Goal: Use online tool/utility: Use online tool/utility

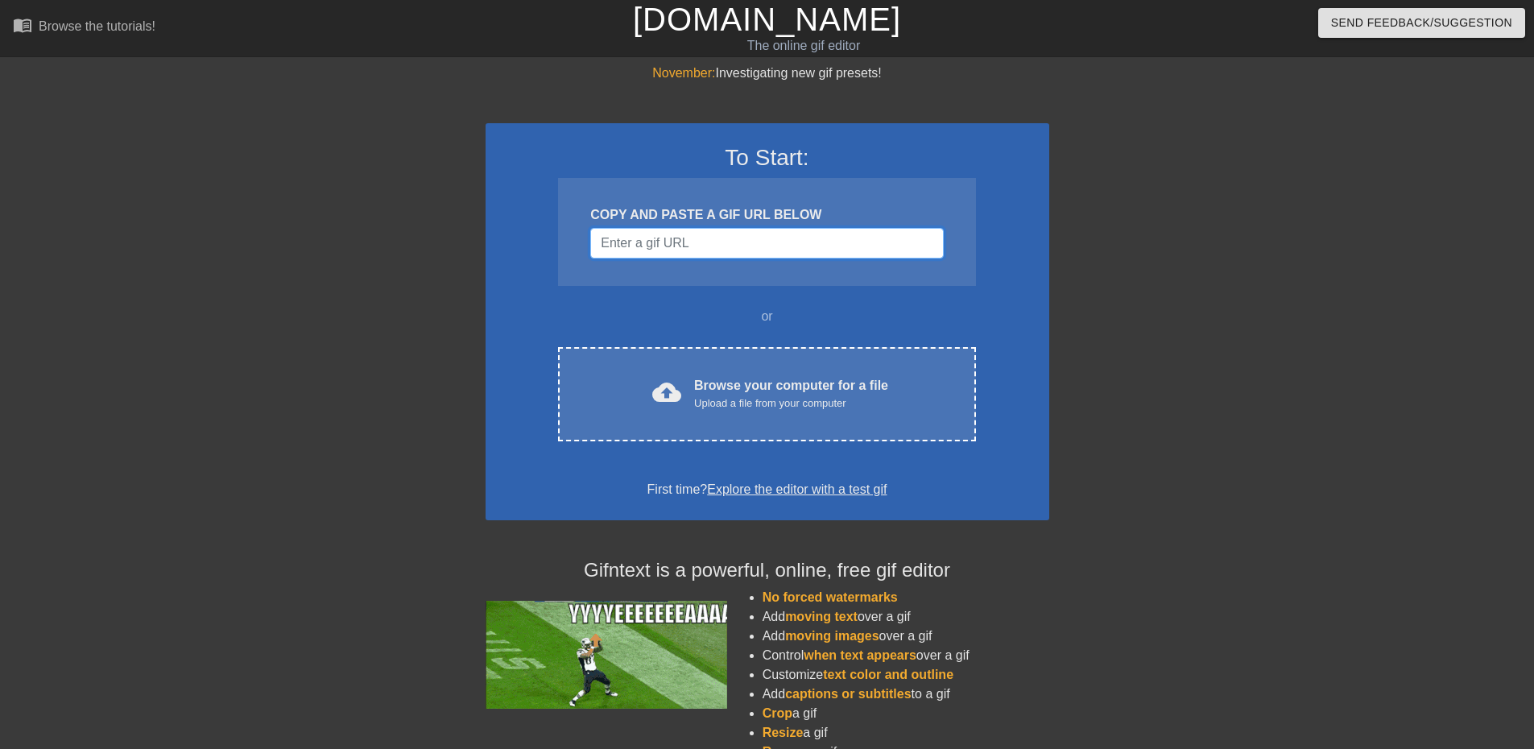
click at [709, 257] on input "Username" at bounding box center [766, 243] width 353 height 31
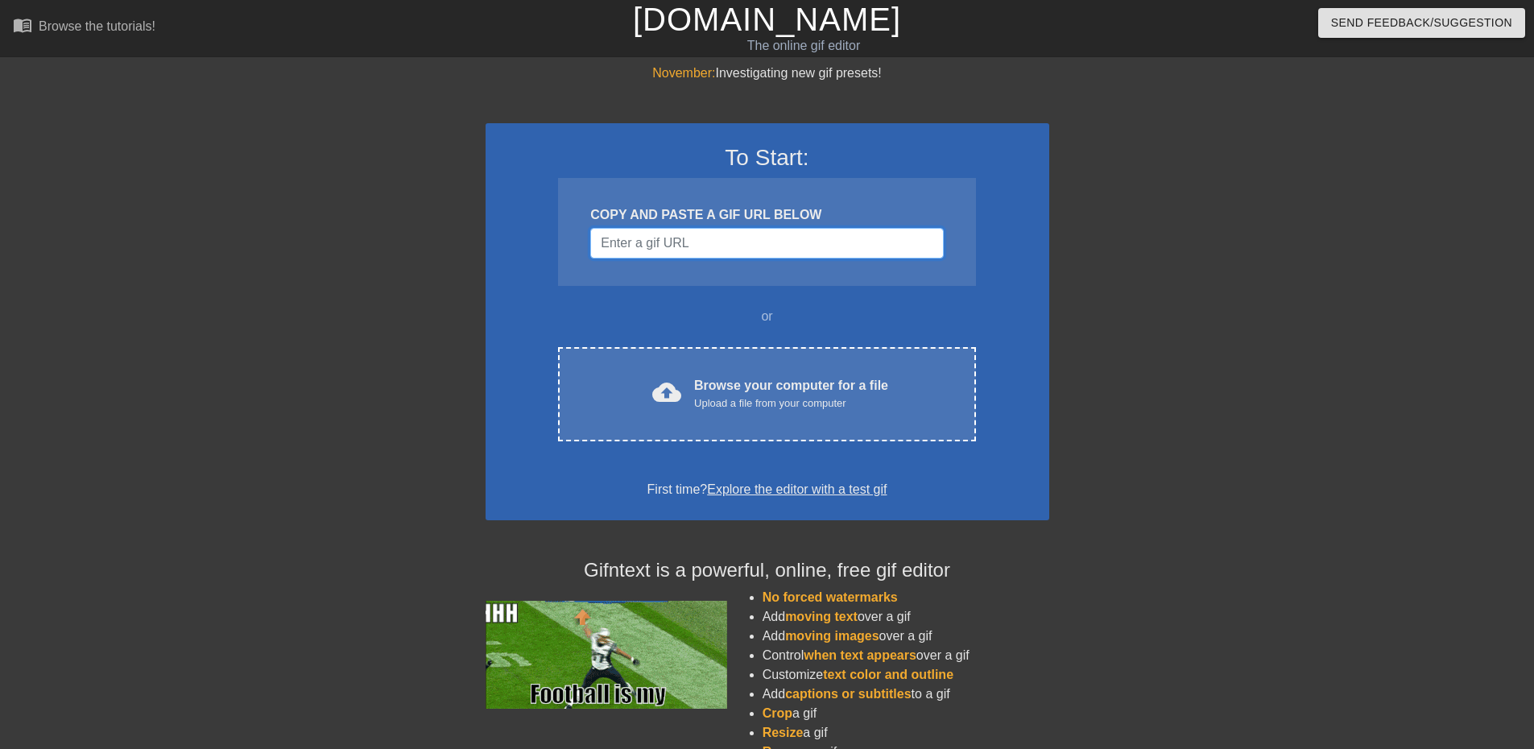
paste input "[URL][DOMAIN_NAME]"
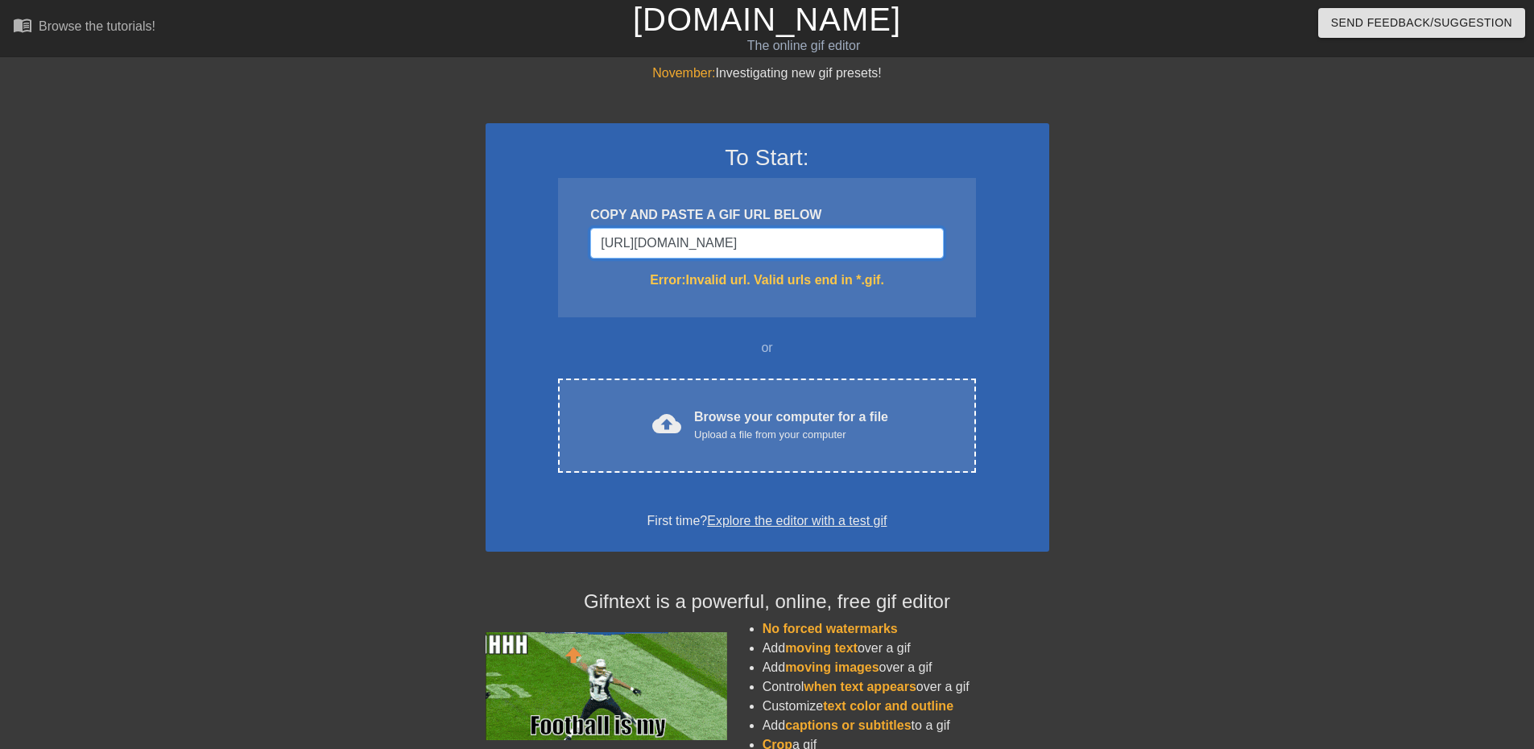
scroll to position [0, 139]
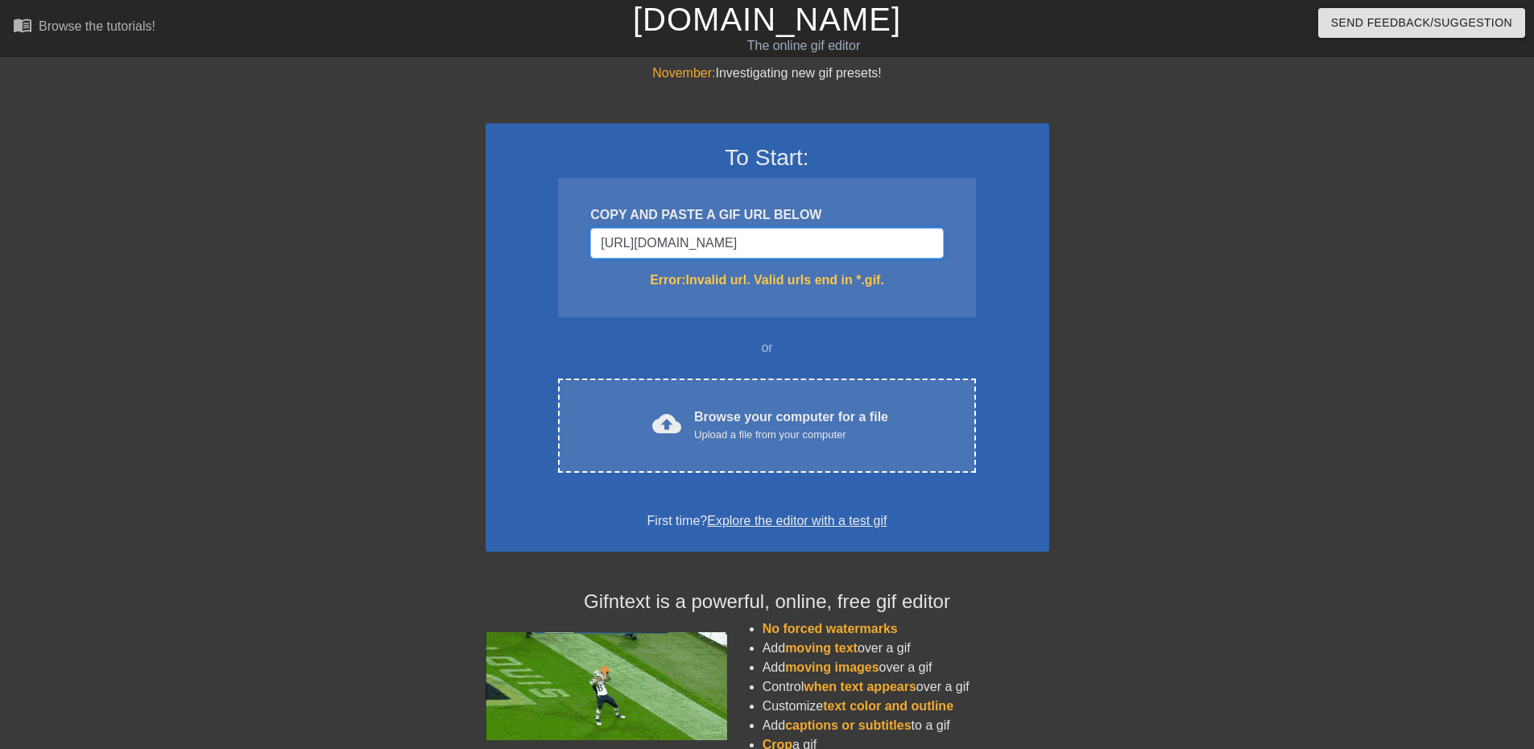
drag, startPoint x: 933, startPoint y: 247, endPoint x: 796, endPoint y: 246, distance: 136.9
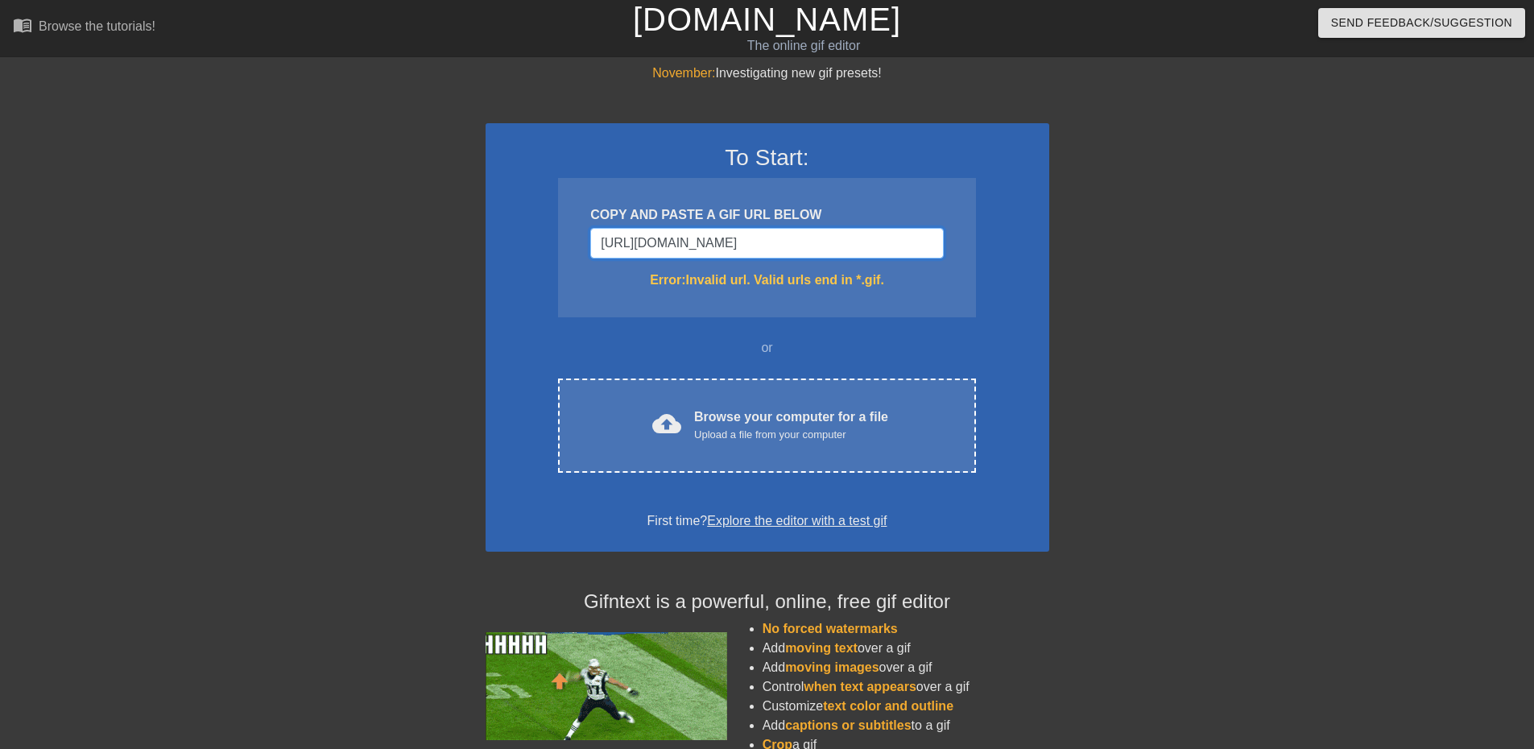
click at [796, 246] on input "[URL][DOMAIN_NAME]" at bounding box center [766, 243] width 353 height 31
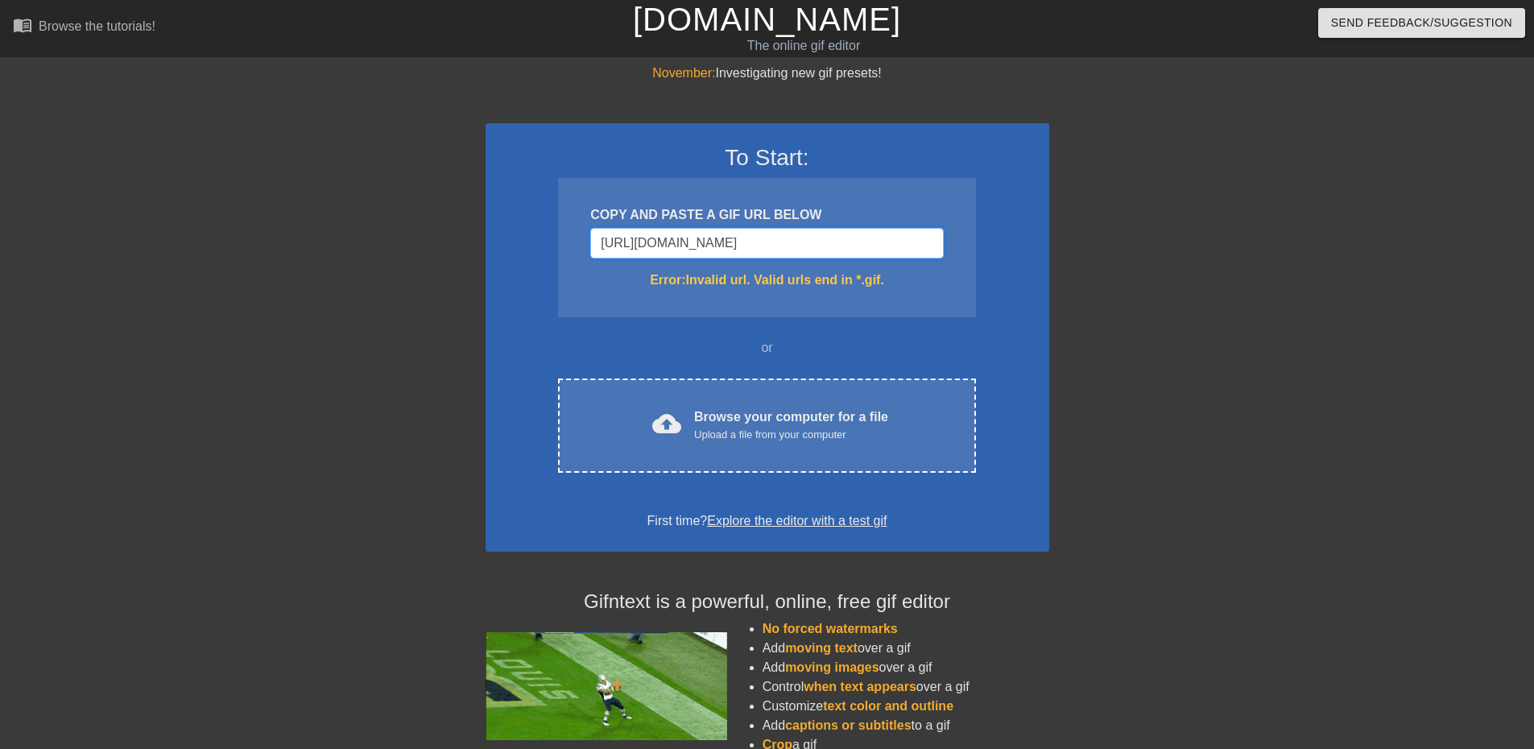
scroll to position [0, 2]
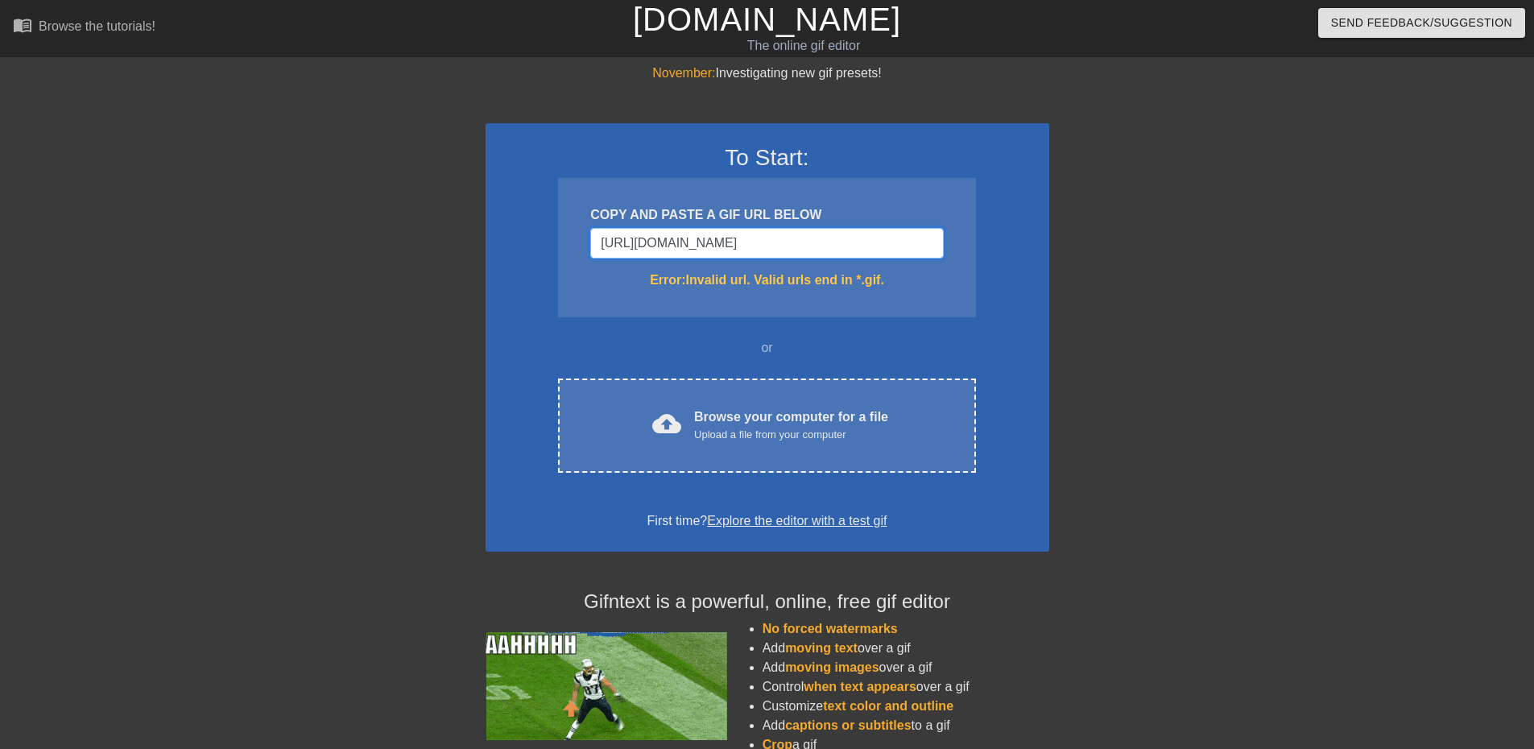
drag, startPoint x: 932, startPoint y: 246, endPoint x: 807, endPoint y: 249, distance: 124.8
click at [807, 247] on input "[URL][DOMAIN_NAME]" at bounding box center [766, 243] width 353 height 31
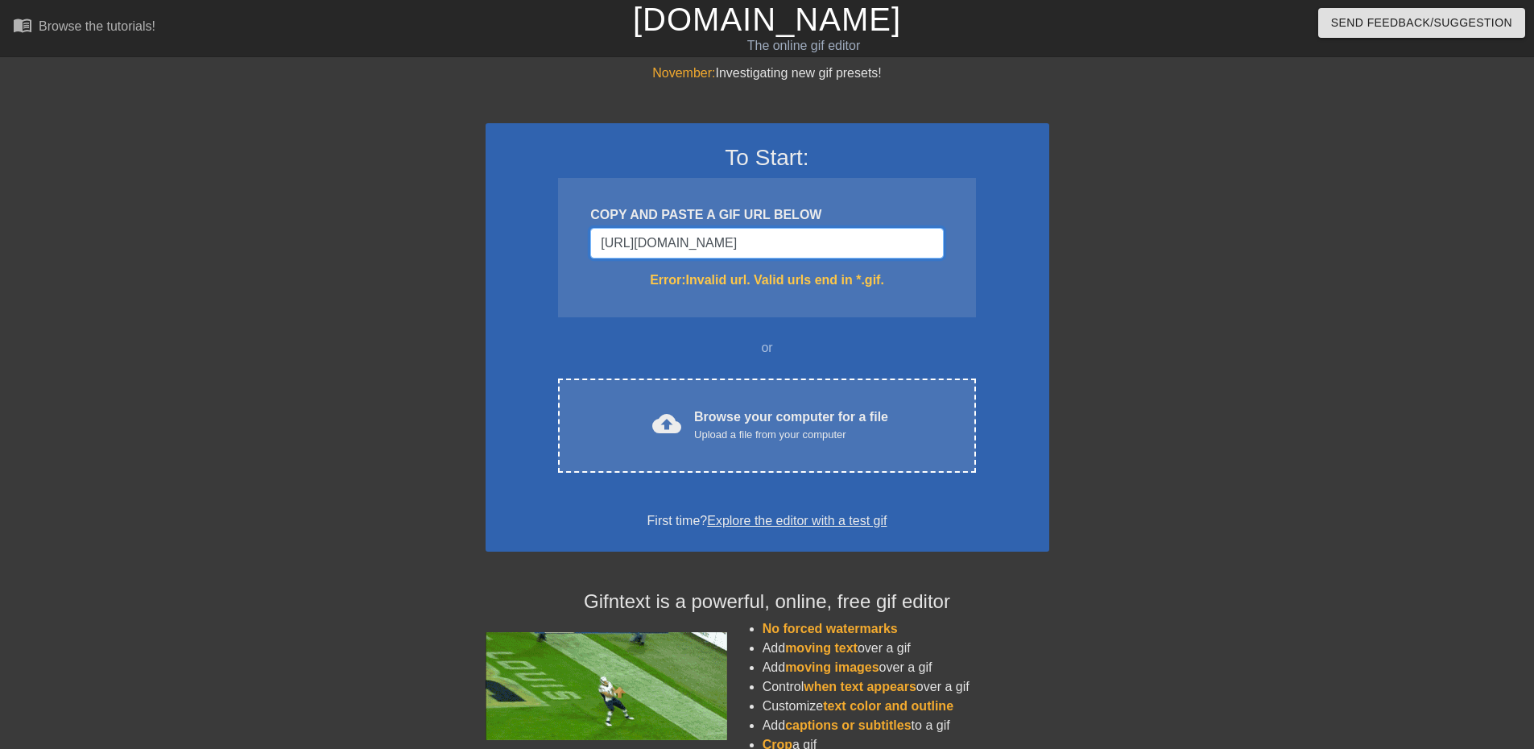
type input "[URL][DOMAIN_NAME]"
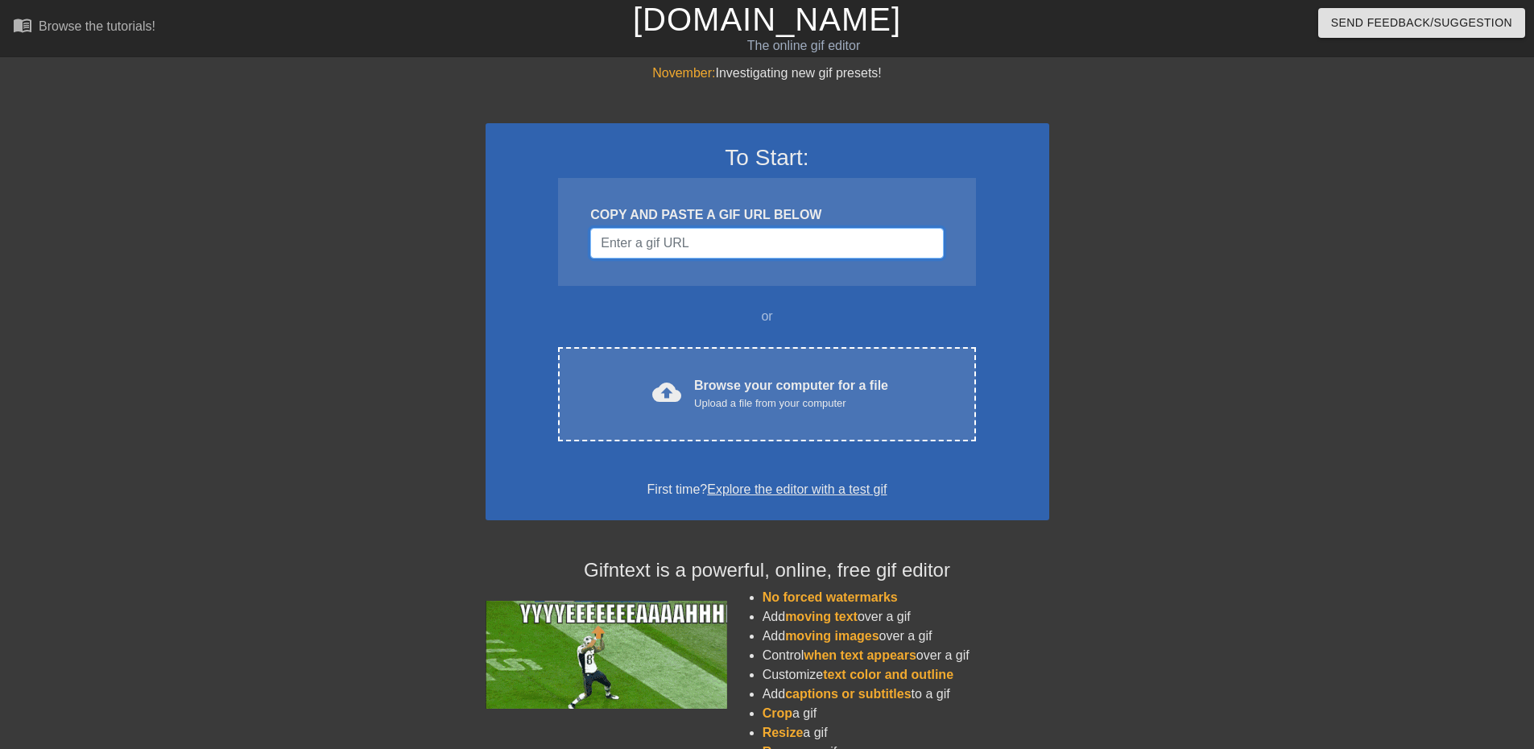
scroll to position [0, 0]
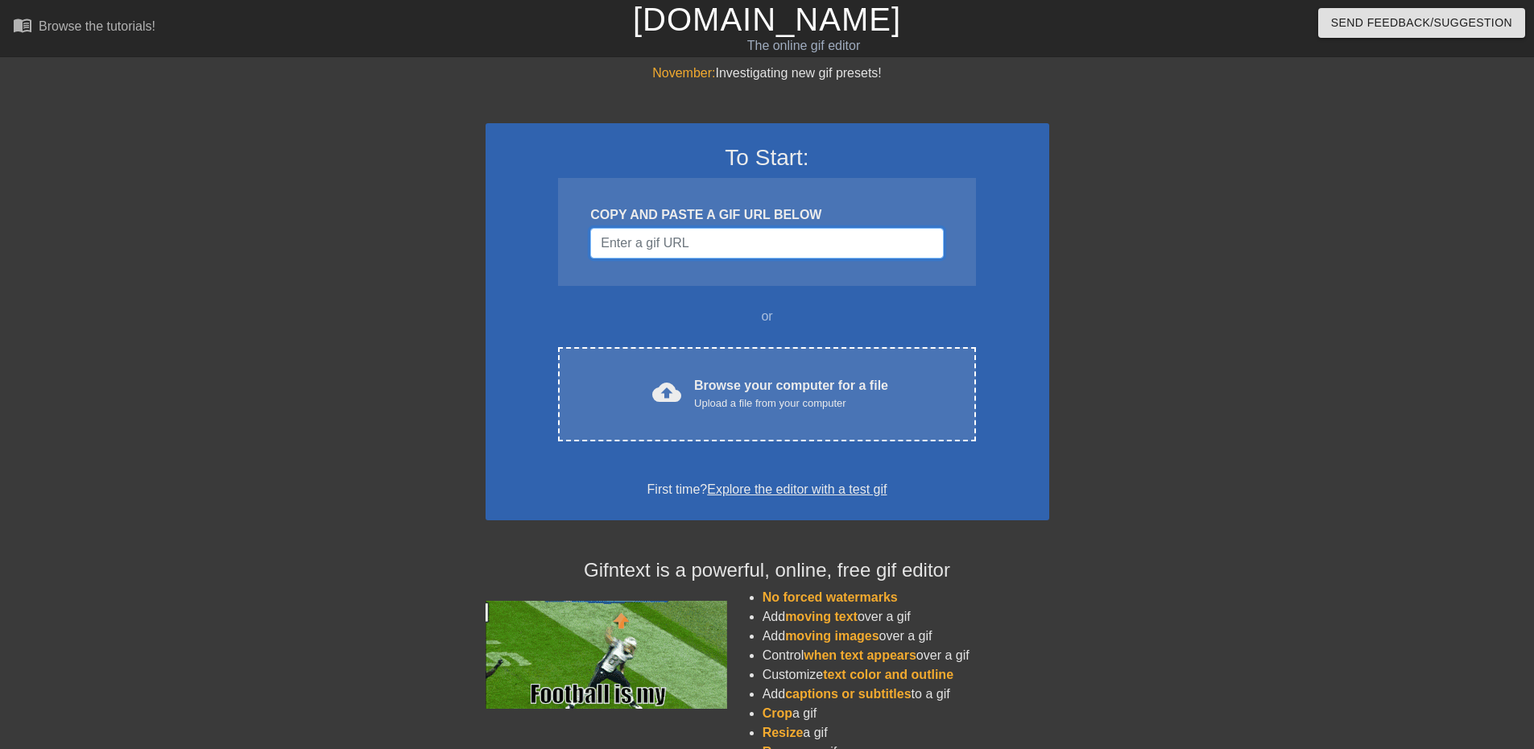
paste input "[URL][DOMAIN_NAME]"
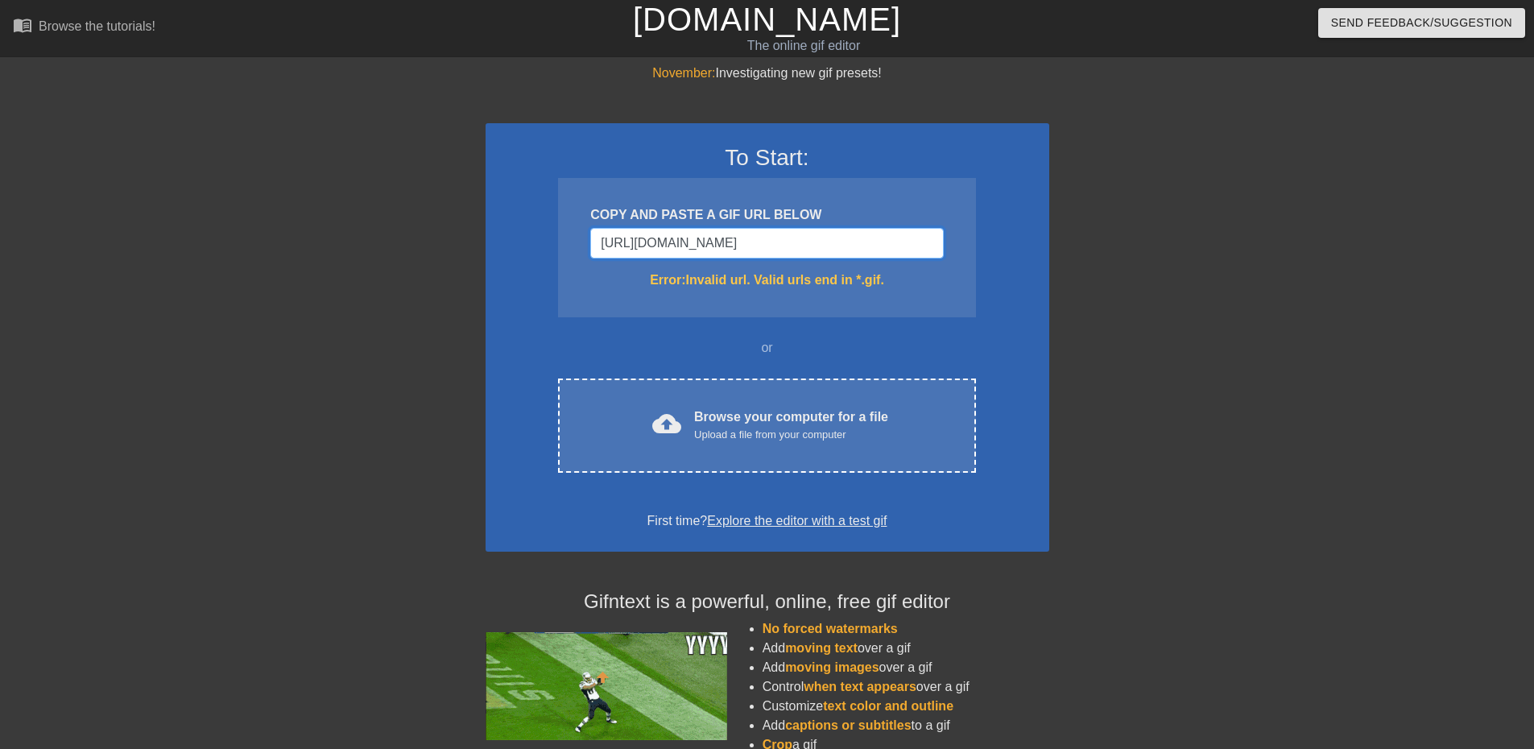
scroll to position [0, 139]
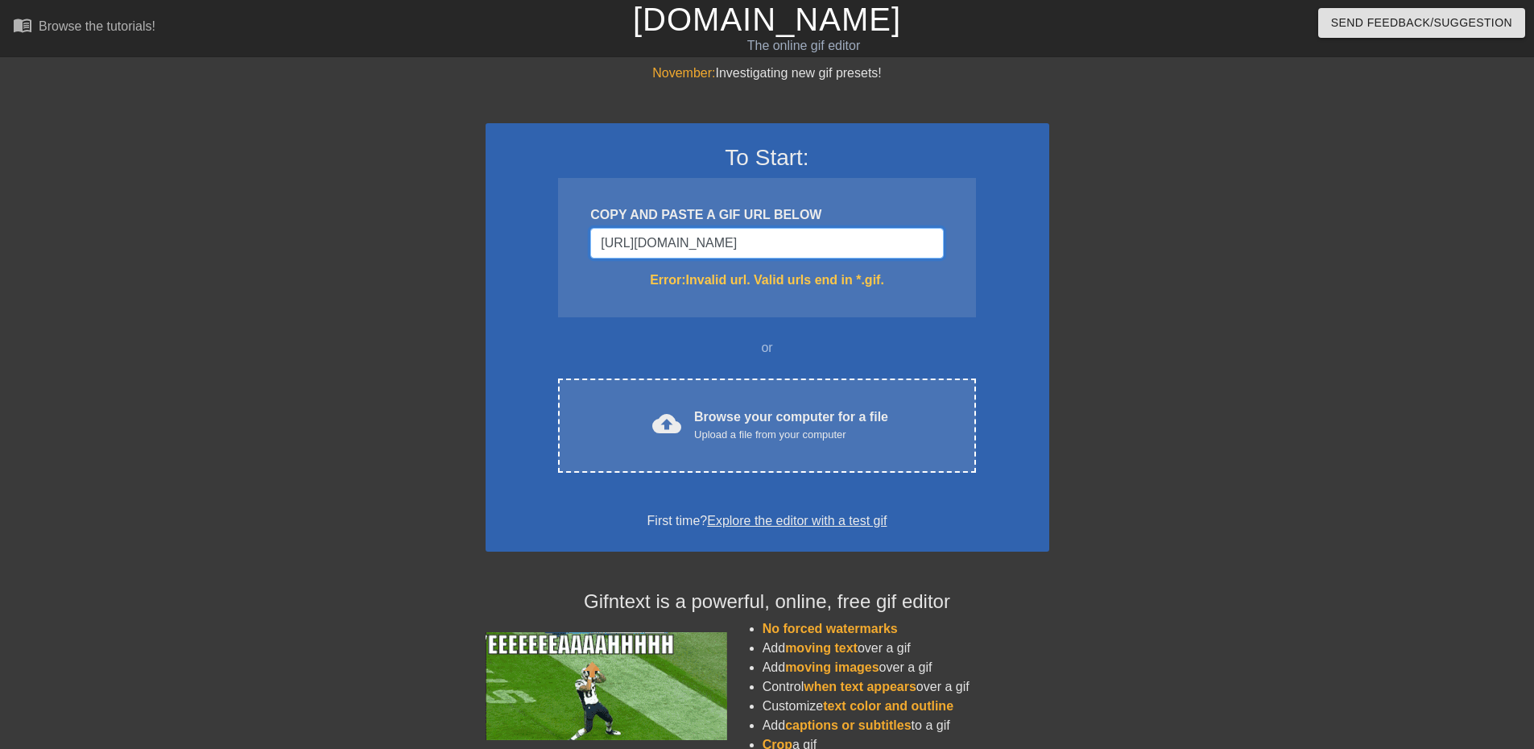
type input "[URL][DOMAIN_NAME][DOMAIN_NAME]"
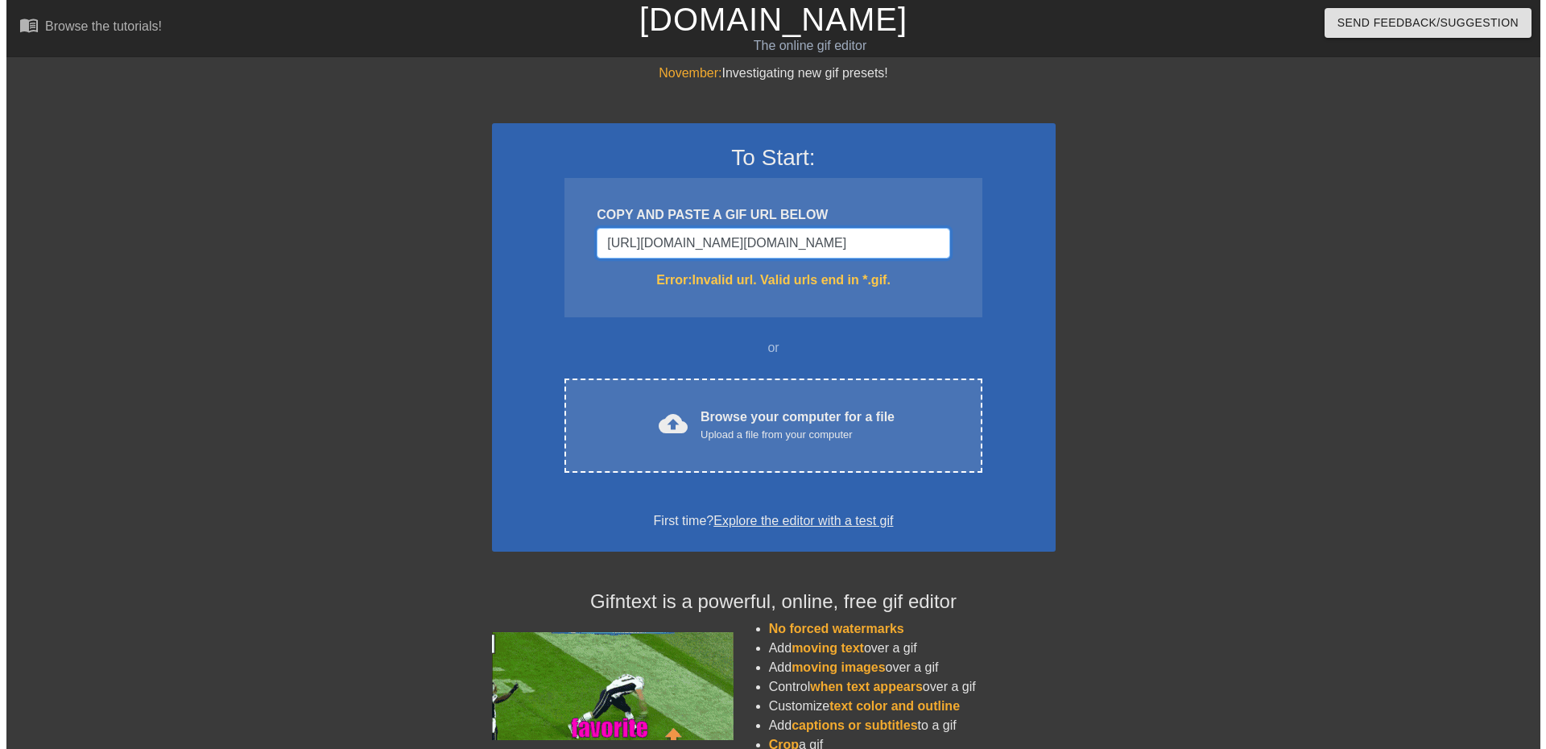
scroll to position [0, 152]
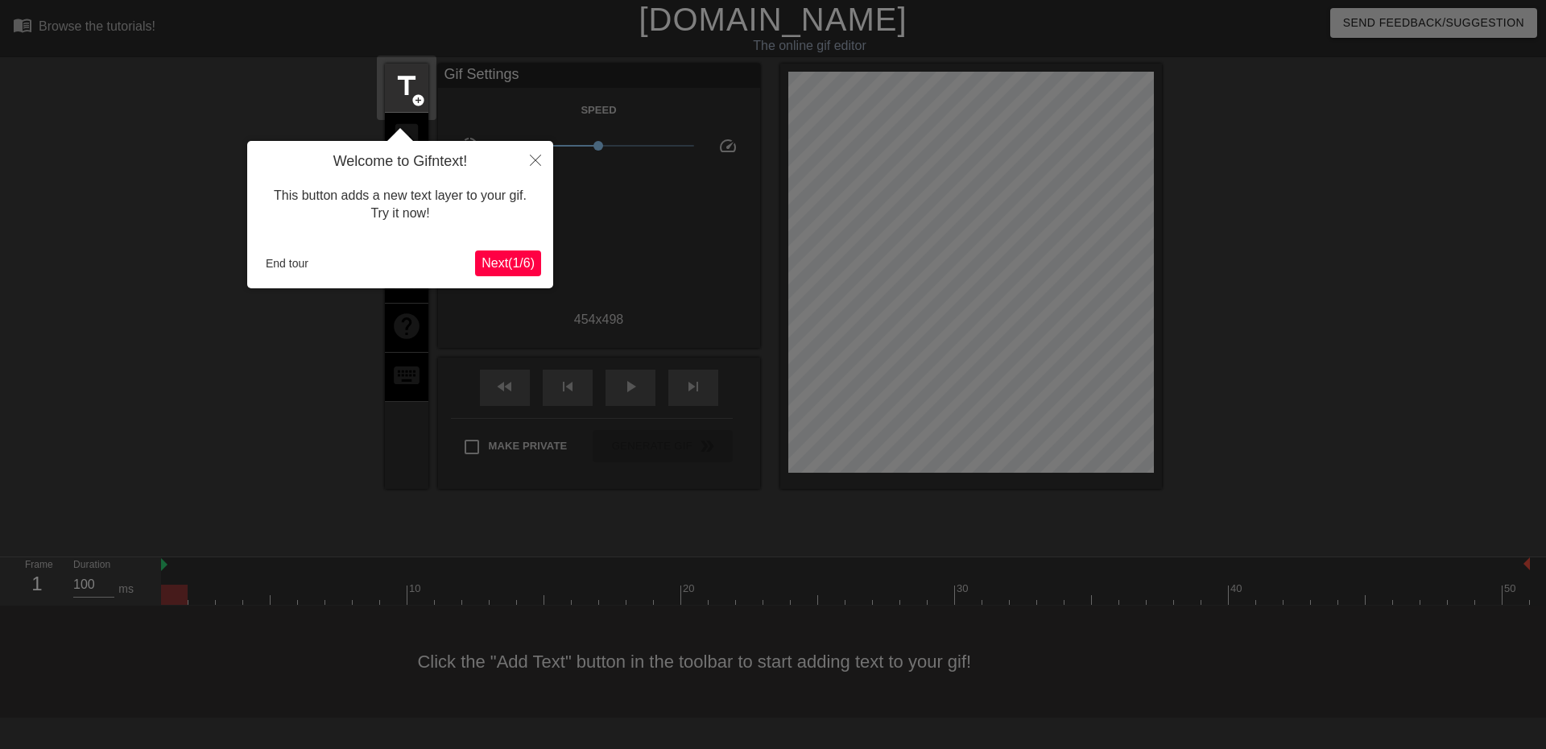
click at [514, 258] on span "Next ( 1 / 6 )" at bounding box center [508, 263] width 53 height 14
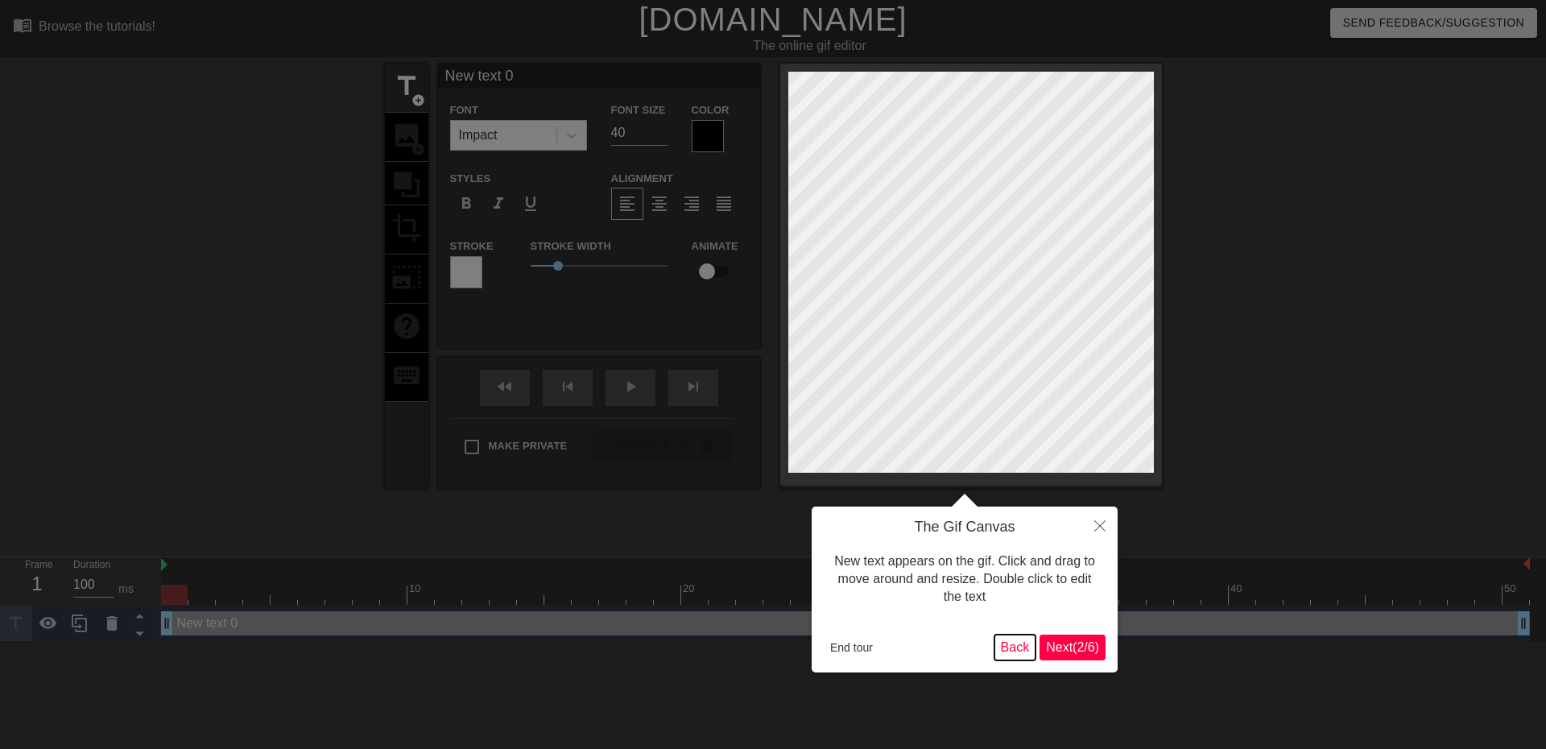
click at [1023, 645] on button "Back" at bounding box center [1016, 648] width 42 height 26
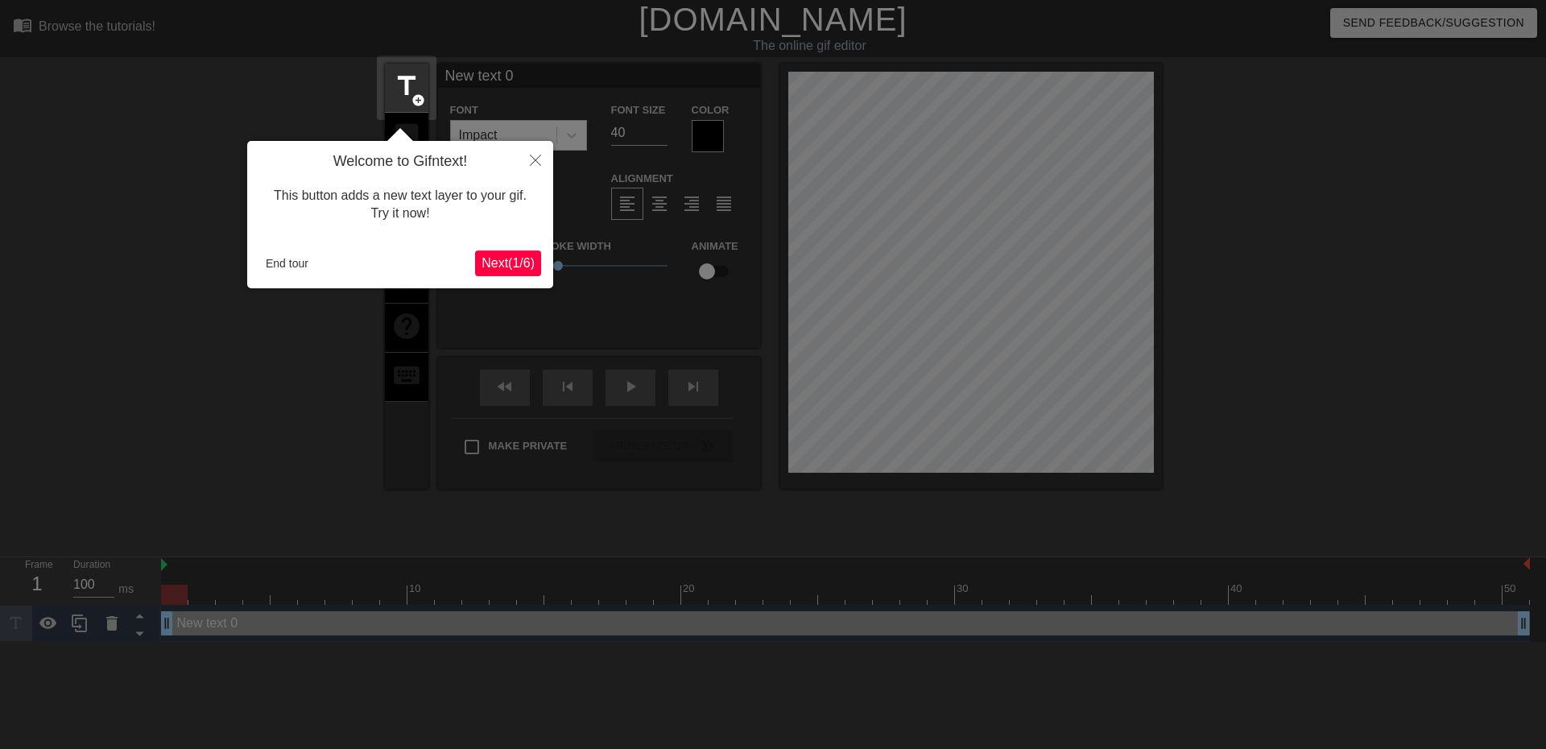
click at [507, 256] on span "Next ( 1 / 6 )" at bounding box center [508, 263] width 53 height 14
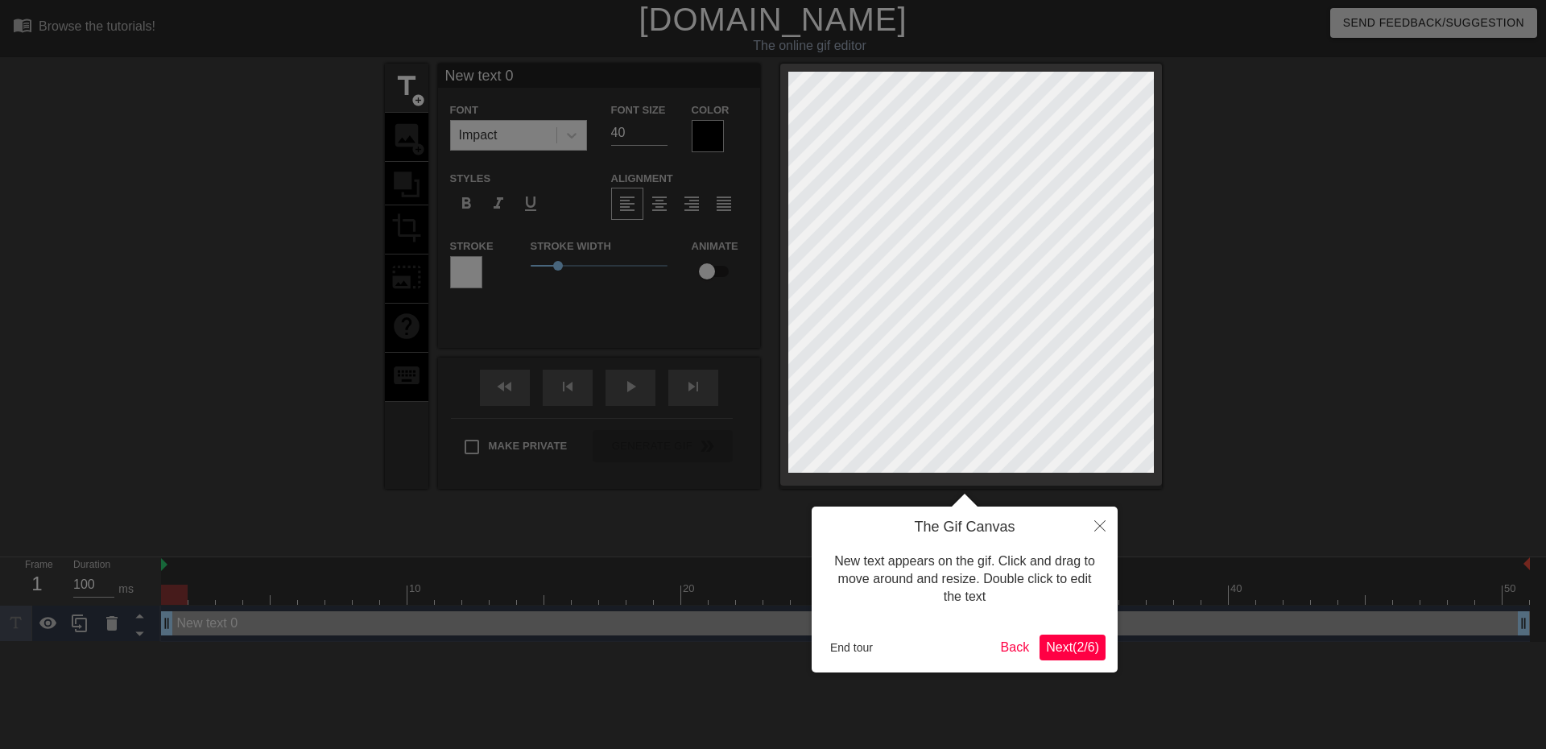
click at [1061, 653] on span "Next ( 2 / 6 )" at bounding box center [1072, 647] width 53 height 14
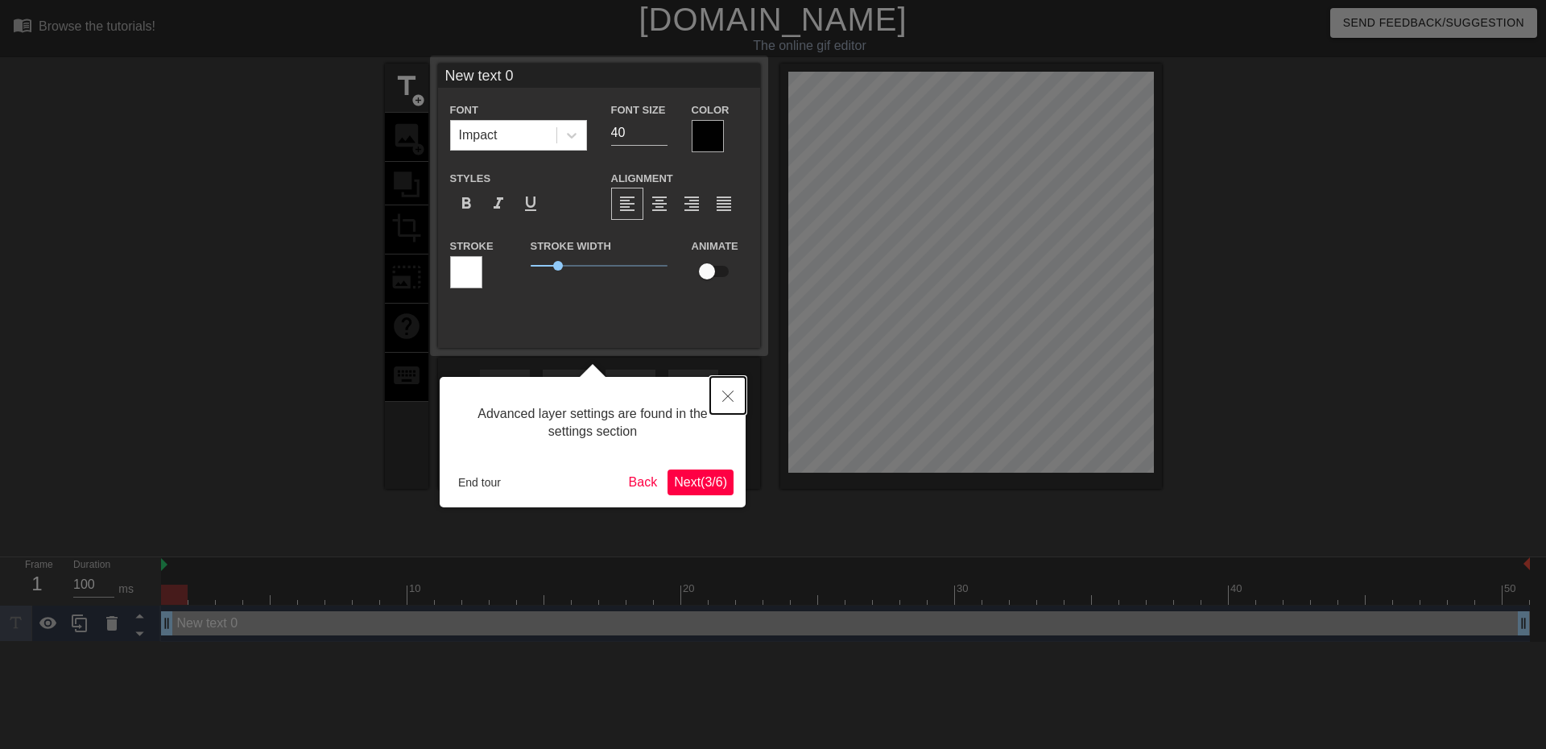
click at [722, 392] on icon "Close" at bounding box center [727, 396] width 11 height 11
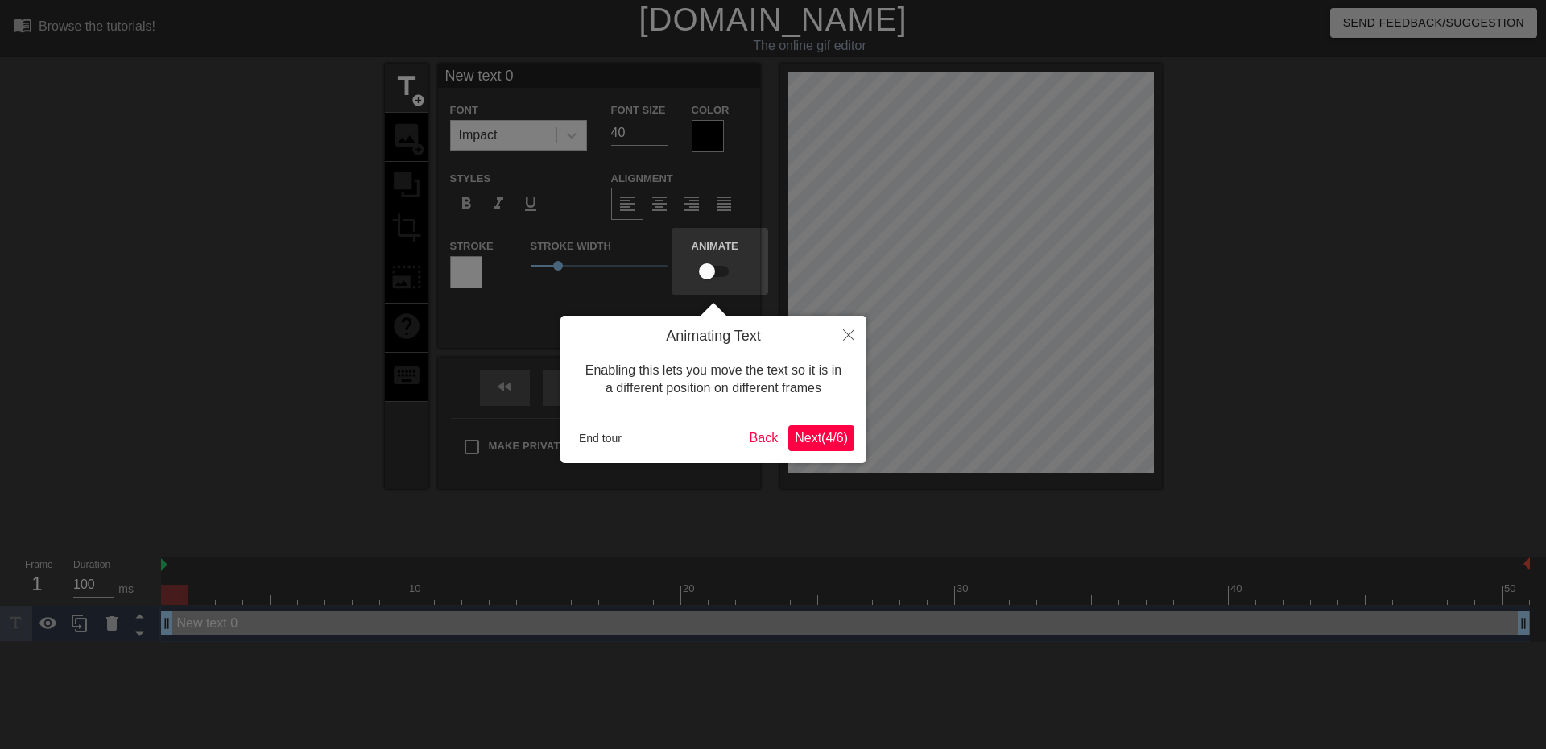
click at [836, 443] on span "Next ( 4 / 6 )" at bounding box center [821, 438] width 53 height 14
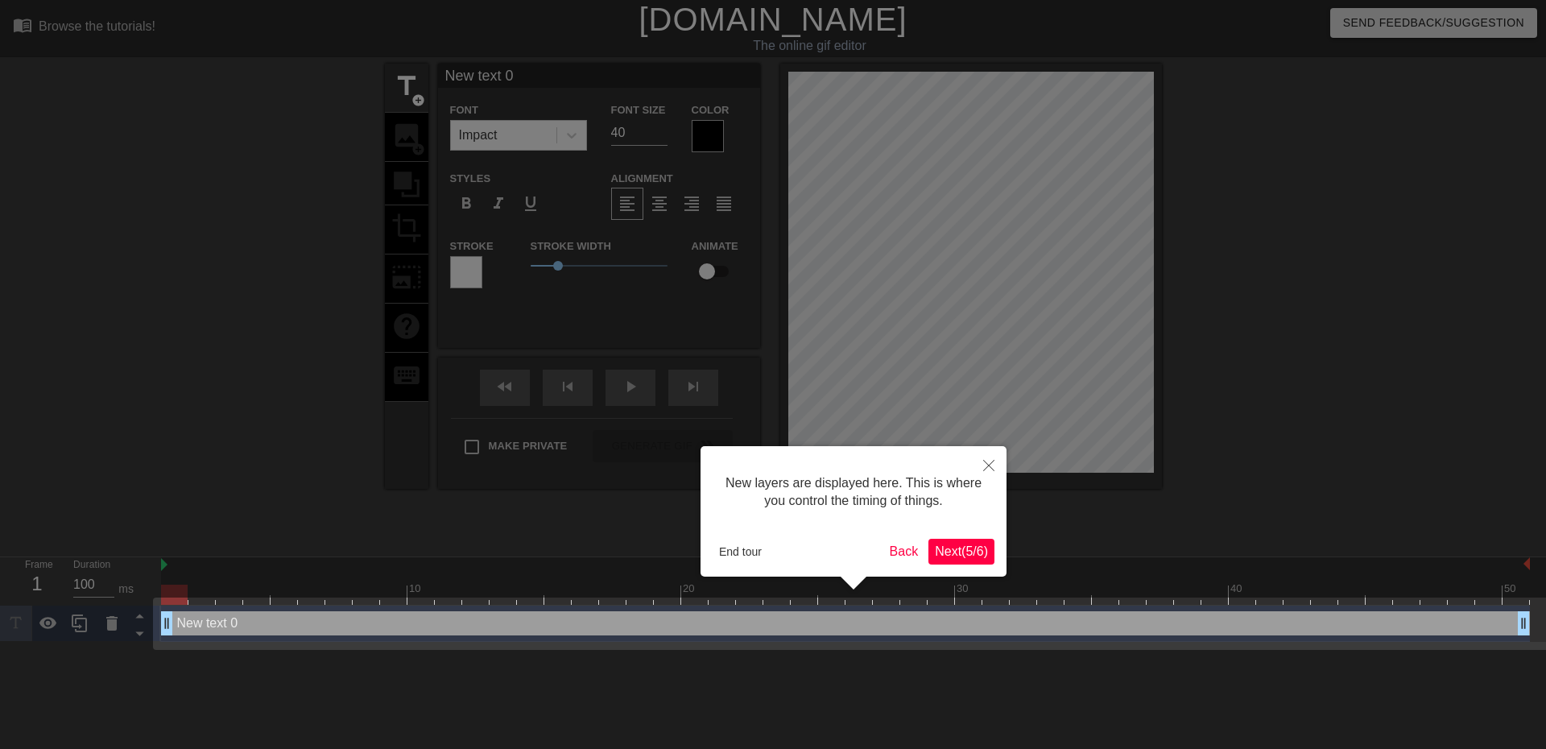
click at [955, 547] on span "Next ( 5 / 6 )" at bounding box center [961, 551] width 53 height 14
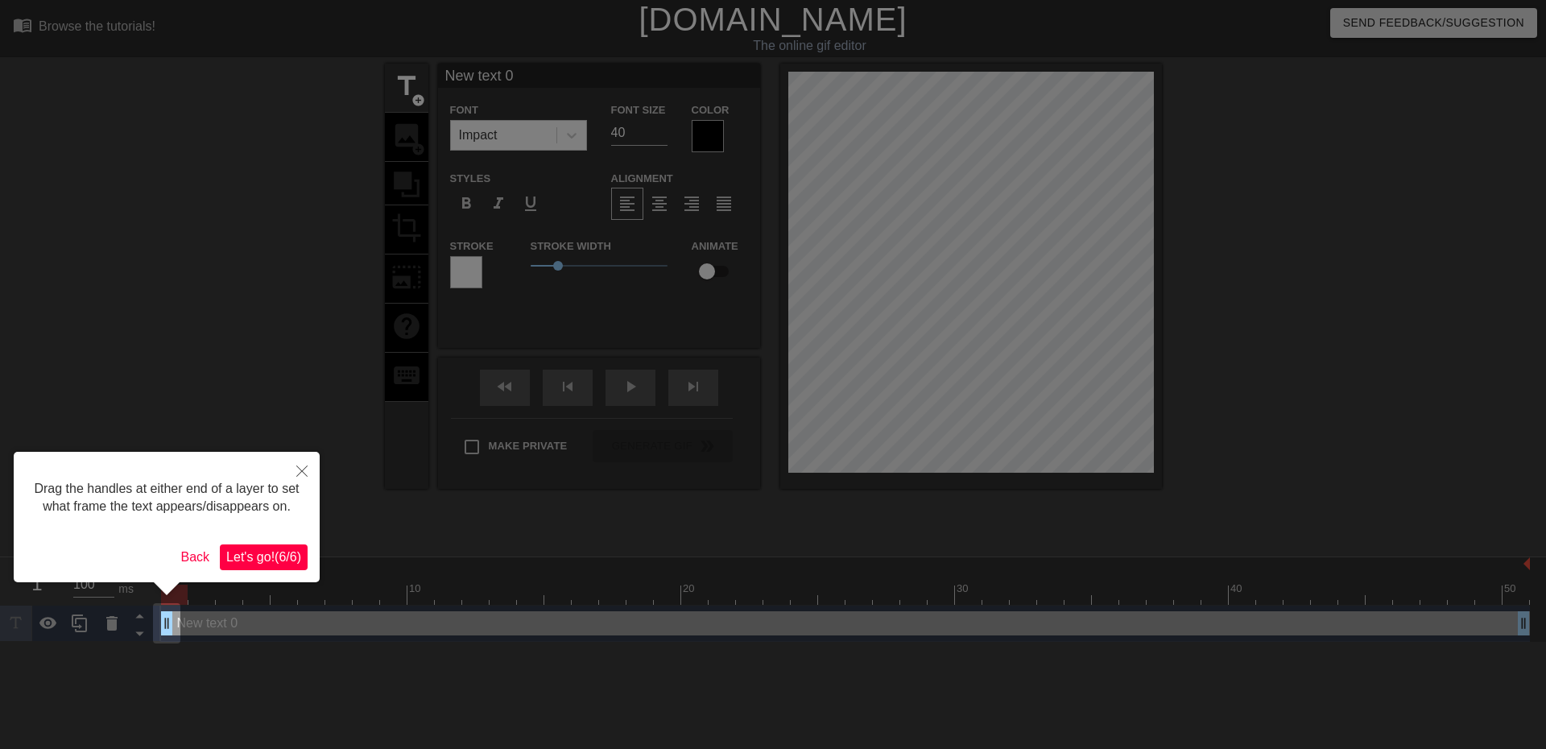
click at [259, 553] on span "Let's go! ( 6 / 6 )" at bounding box center [263, 557] width 75 height 14
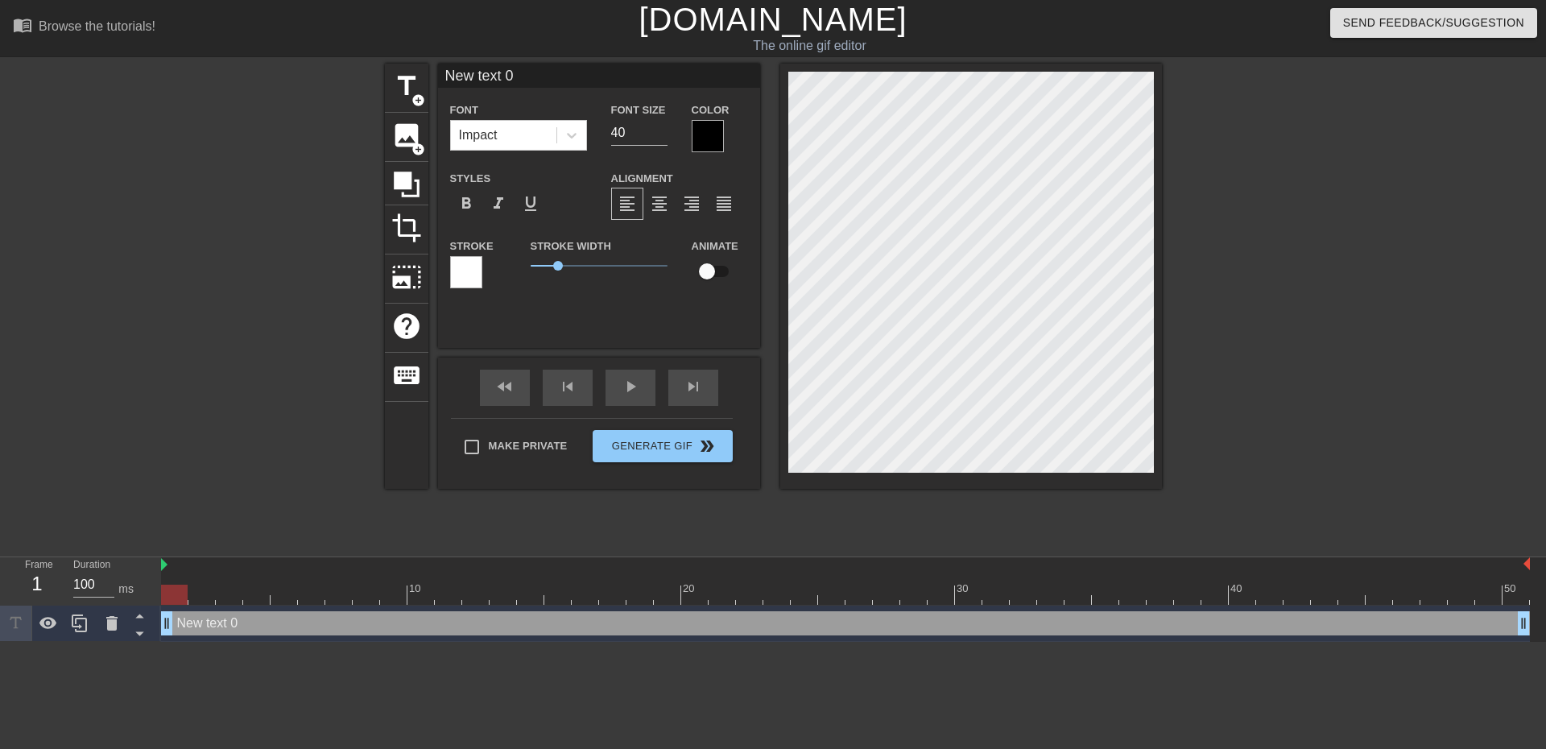
click at [451, 278] on div at bounding box center [466, 272] width 32 height 32
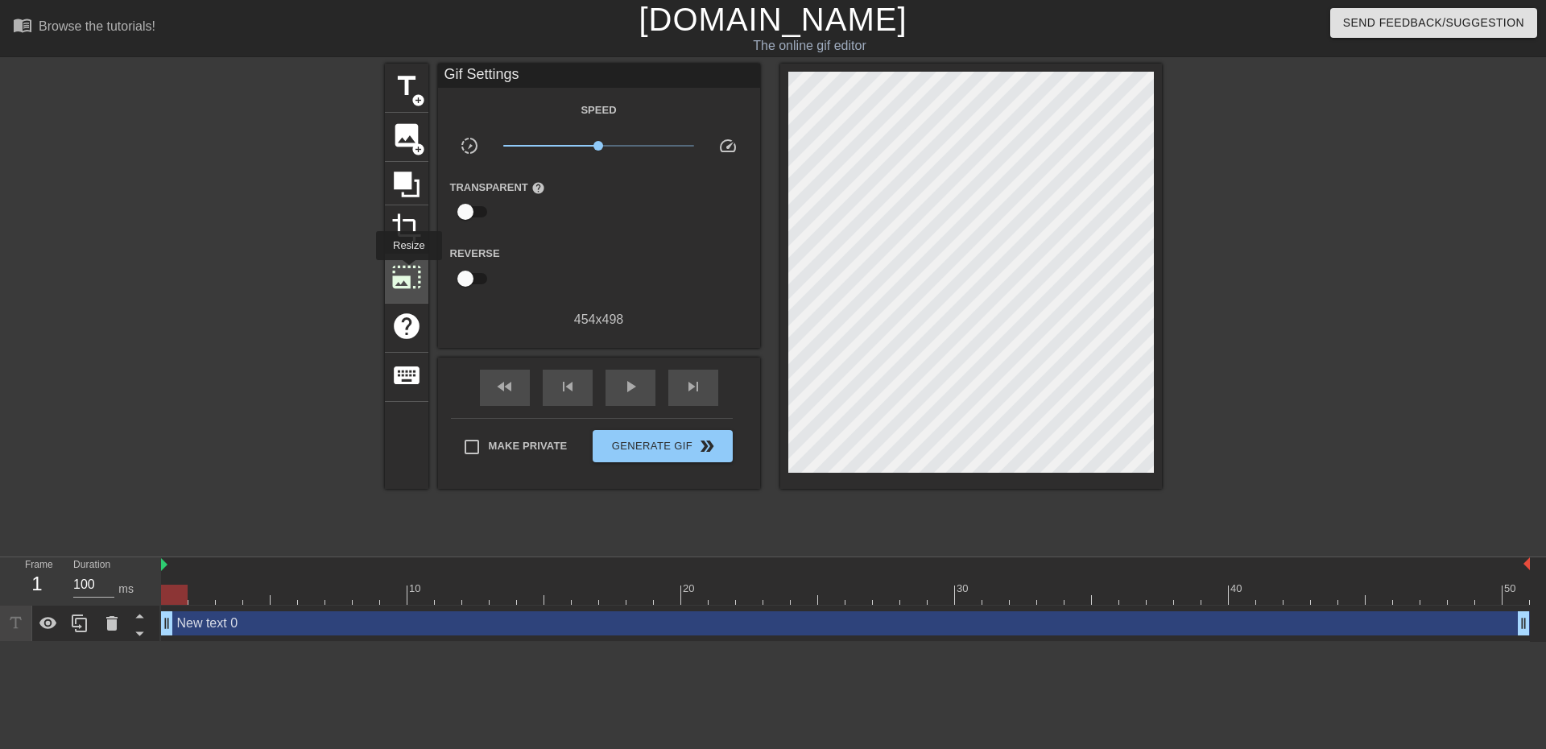
click at [408, 271] on span "photo_size_select_large" at bounding box center [406, 277] width 31 height 31
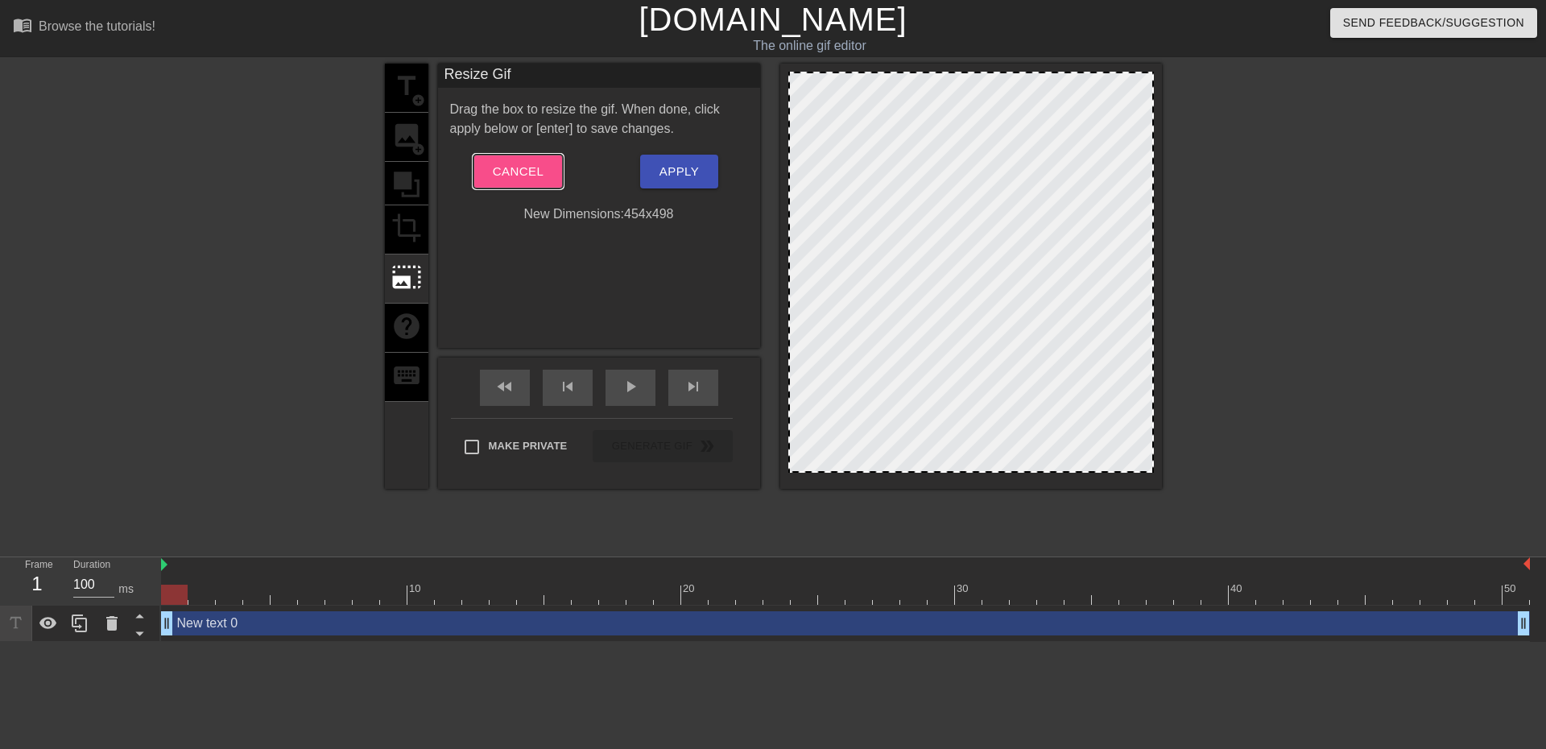
click at [509, 170] on span "Cancel" at bounding box center [518, 171] width 51 height 21
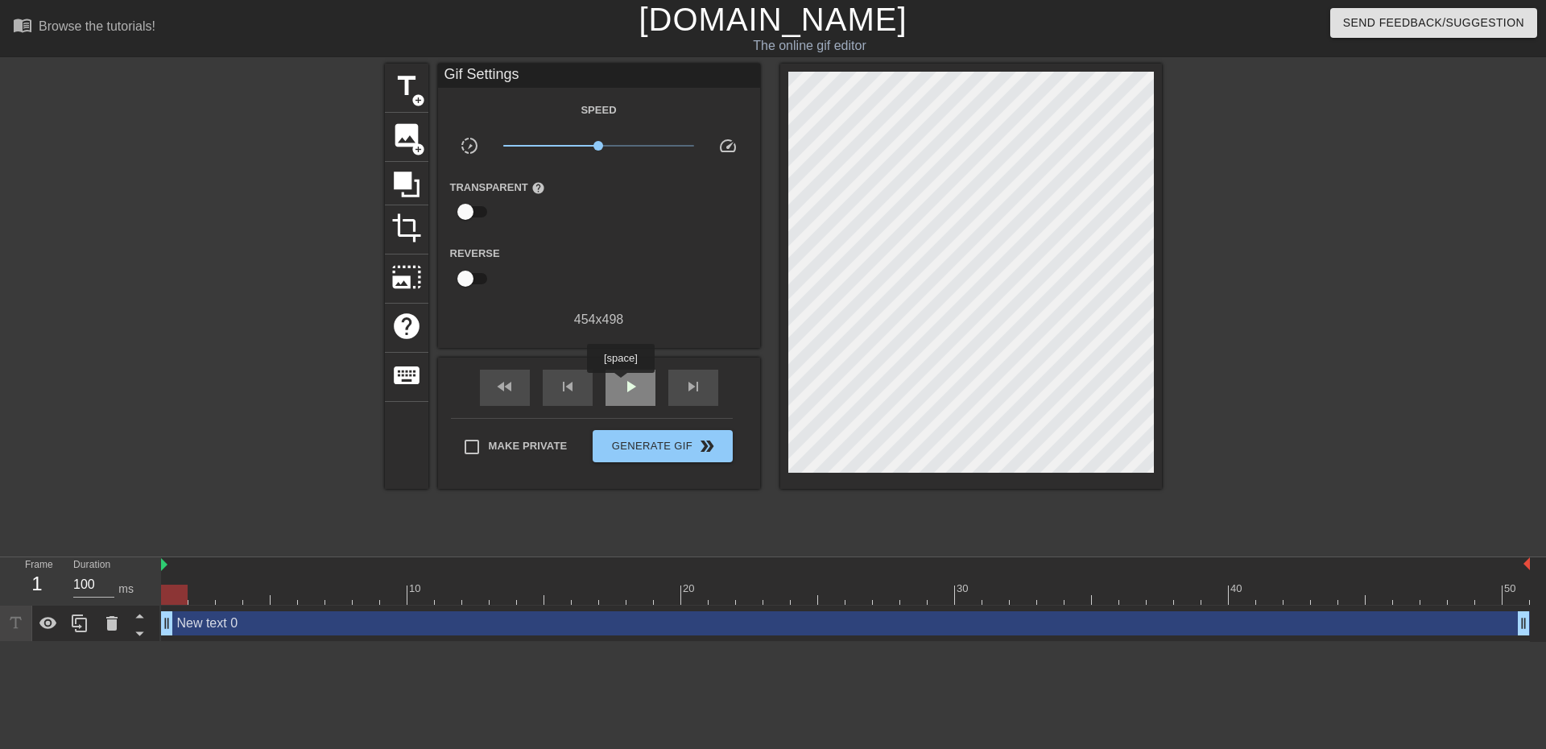
click at [621, 384] on span "play_arrow" at bounding box center [630, 386] width 19 height 19
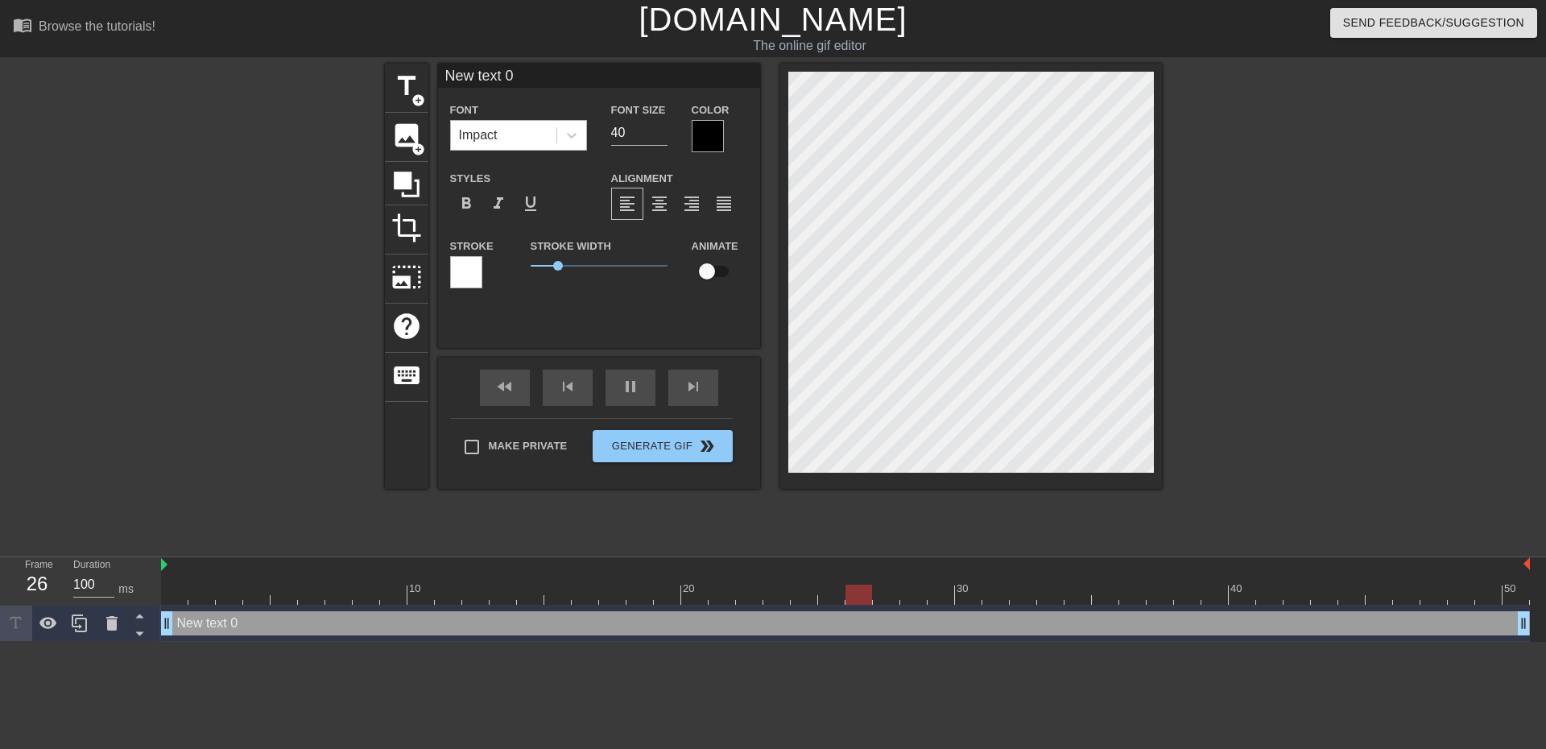
click at [511, 135] on div "Impact" at bounding box center [503, 135] width 105 height 29
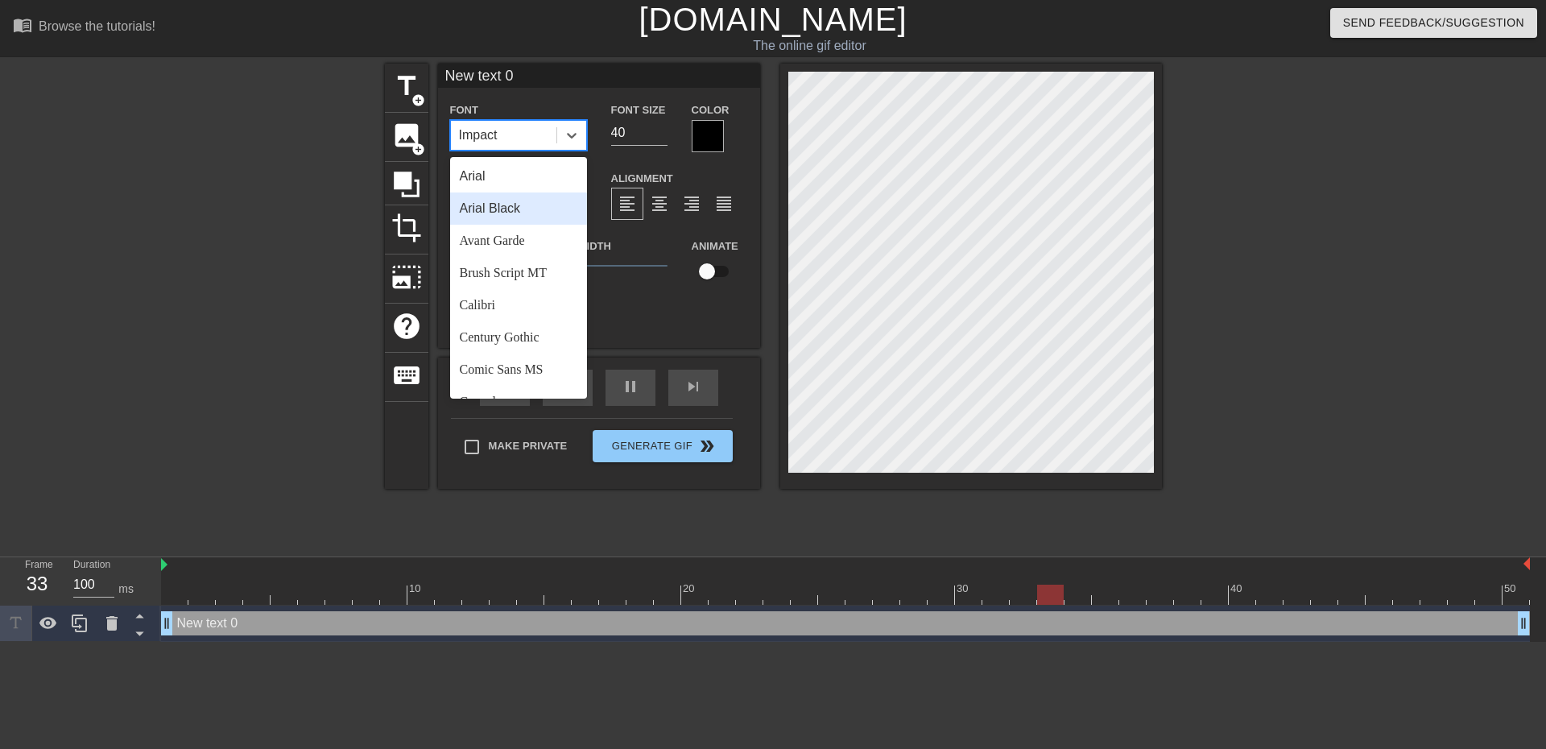
click at [507, 206] on div "Arial Black" at bounding box center [518, 208] width 137 height 32
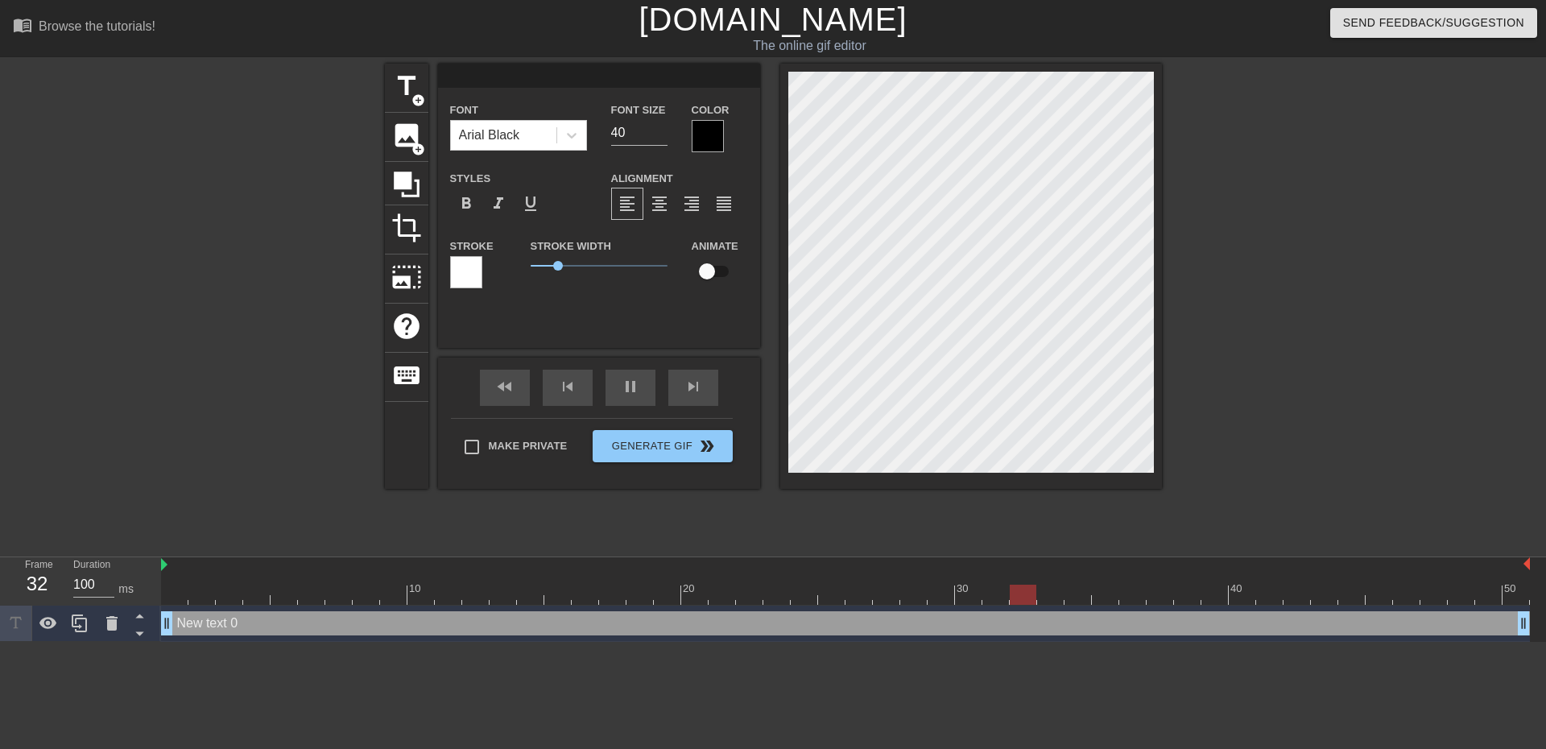
scroll to position [2, 2]
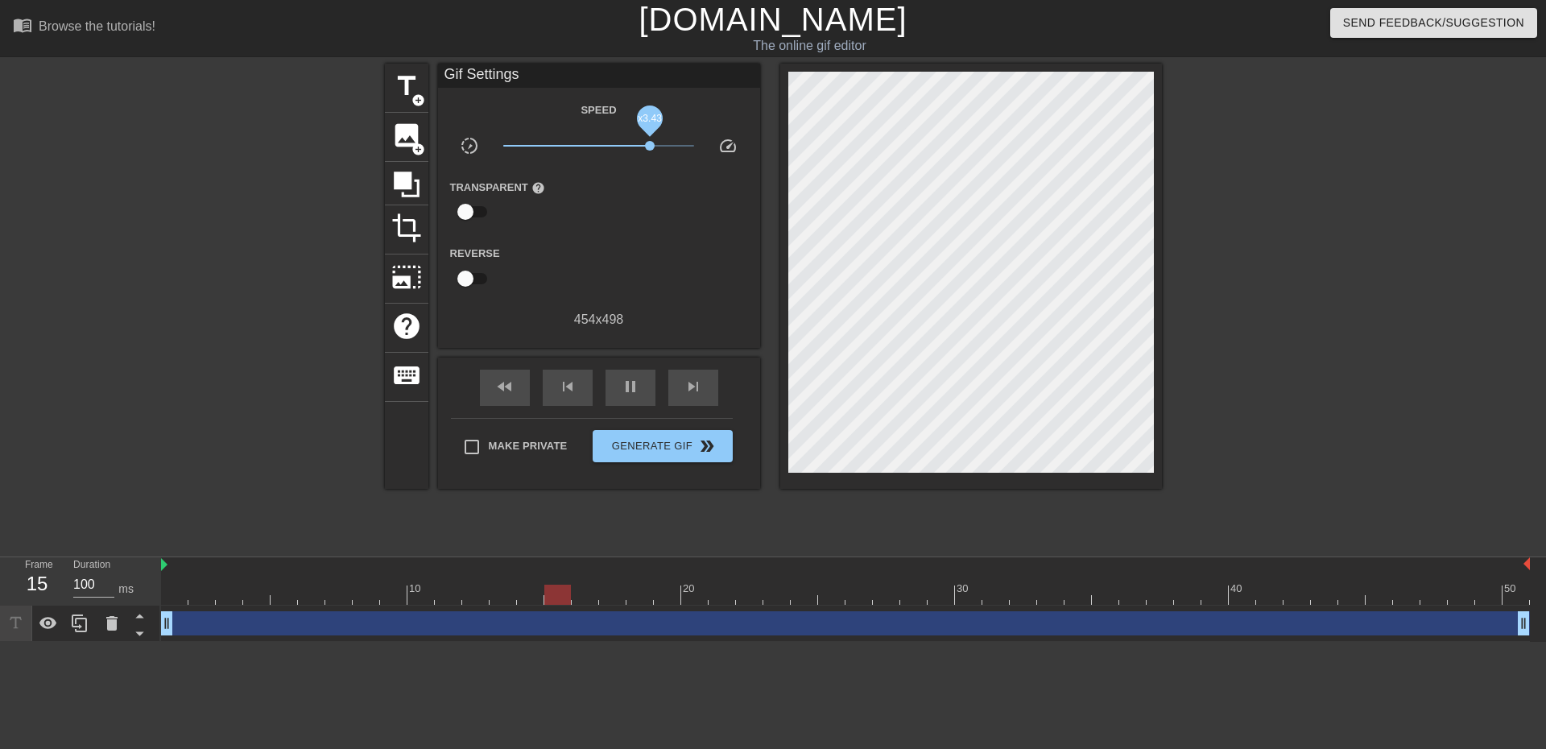
drag, startPoint x: 593, startPoint y: 143, endPoint x: 730, endPoint y: 142, distance: 137.7
click at [730, 142] on div "slow_motion_video x3.43 speed" at bounding box center [599, 148] width 322 height 25
click at [405, 100] on span "title" at bounding box center [406, 86] width 31 height 31
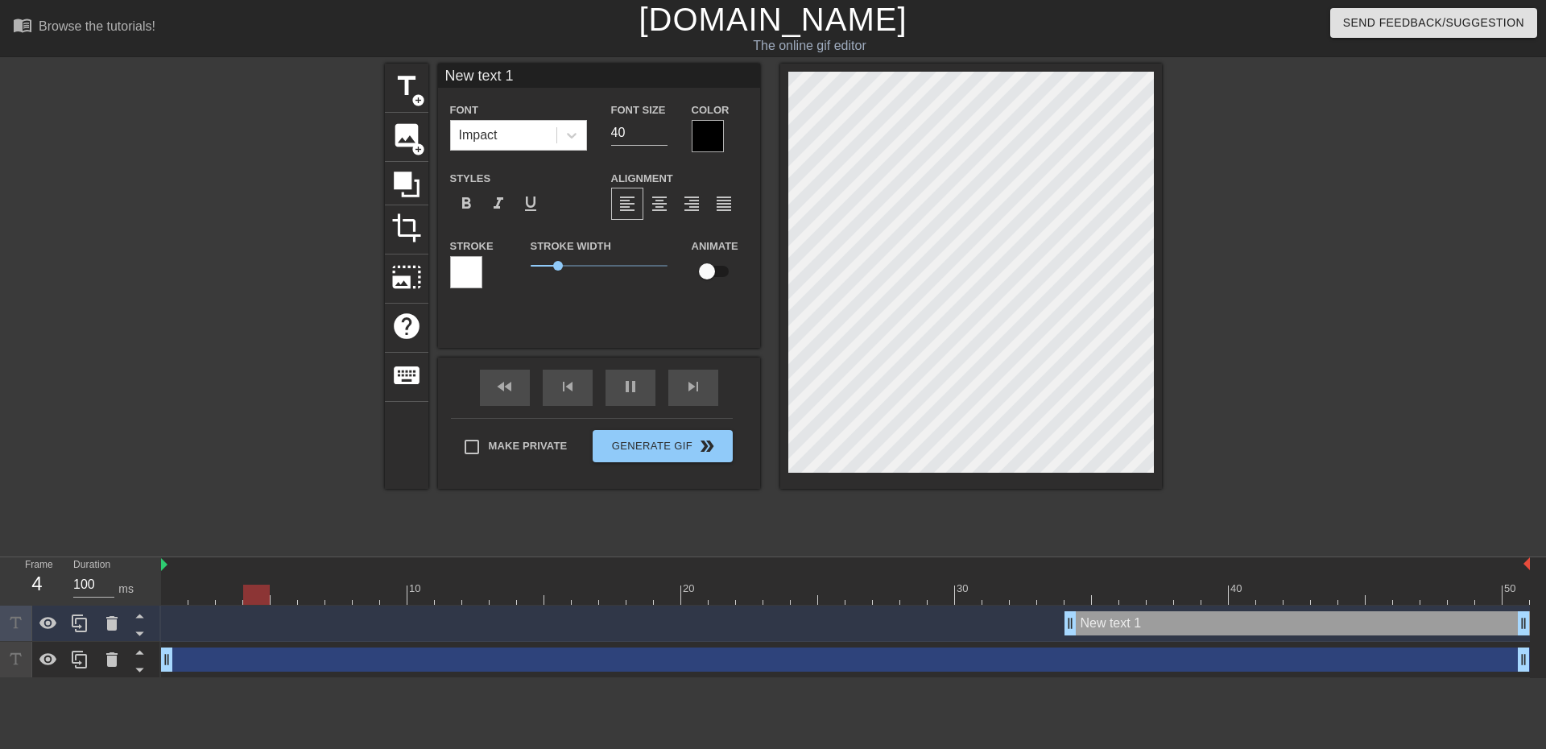
scroll to position [2, 2]
type input "New teCxt 1"
type textarea "New teCxt 1"
type input "New teClxt 1"
type textarea "New teClxt 1"
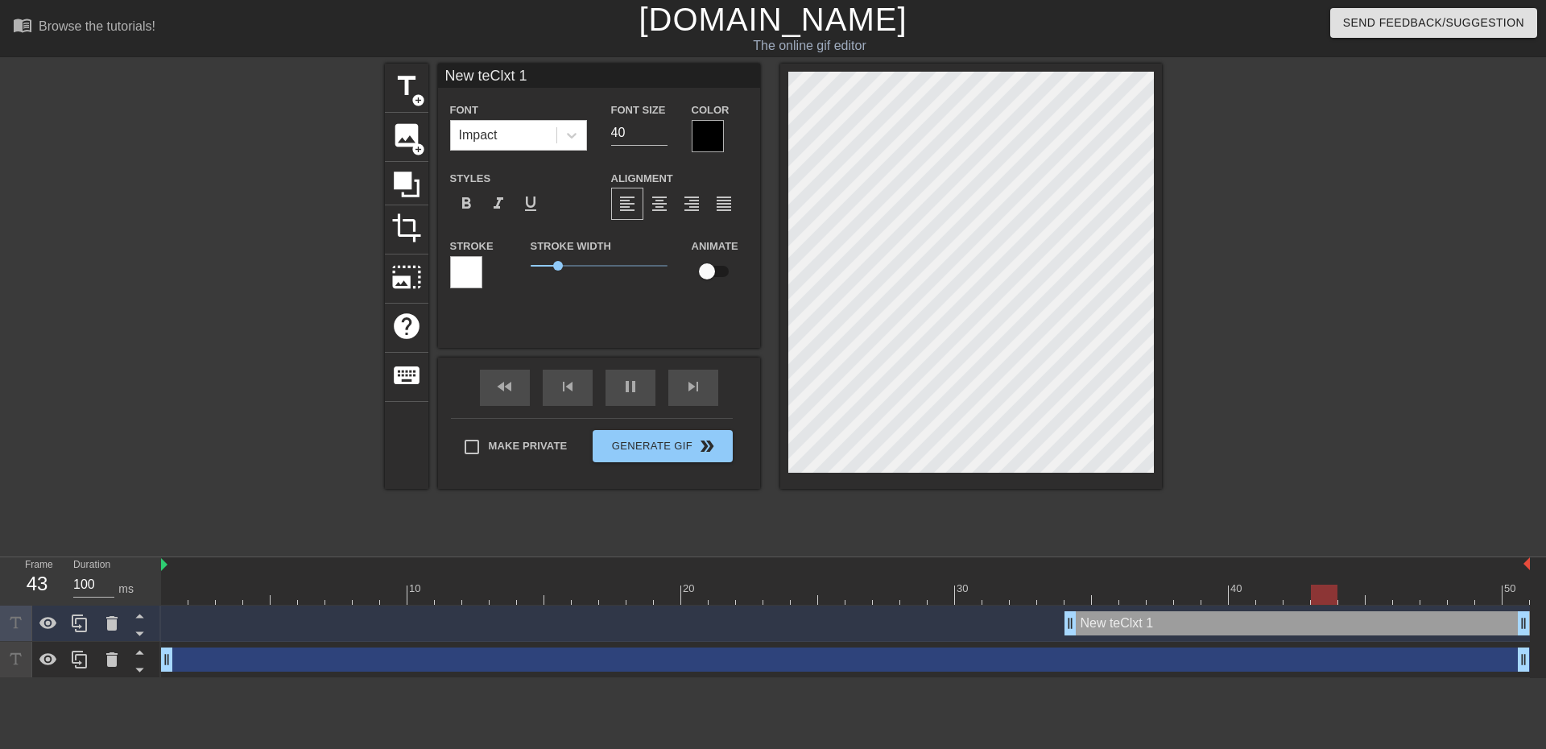
type input "New teClixt 1"
type textarea "New teClixt 1"
type input "New teClisxt 1"
type textarea "New teClisxt 1"
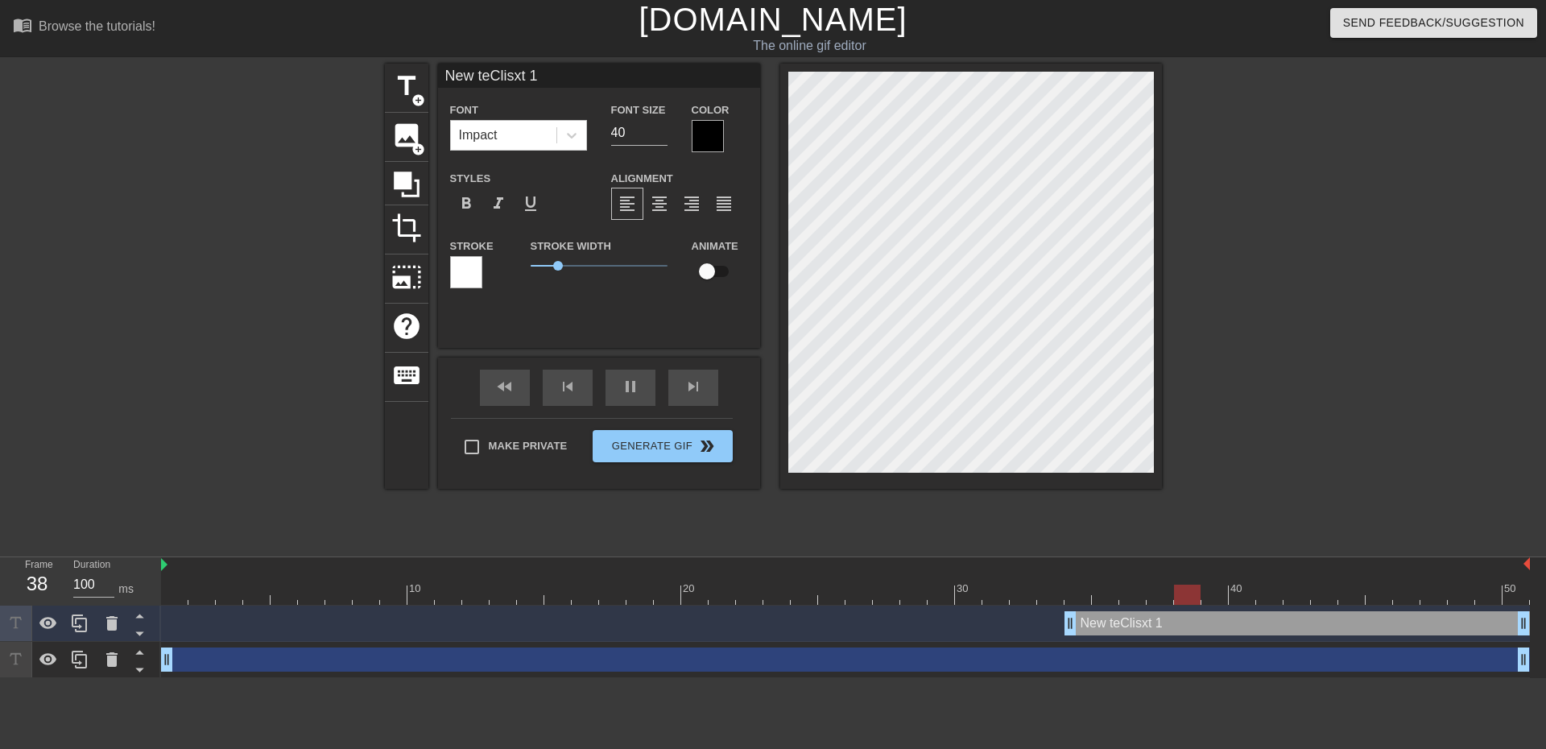
type input "New teClixt 1"
type textarea "New teClixt 1"
type input "New teClxt 1"
type textarea "New teClxt 1"
type input "New teCxt 1"
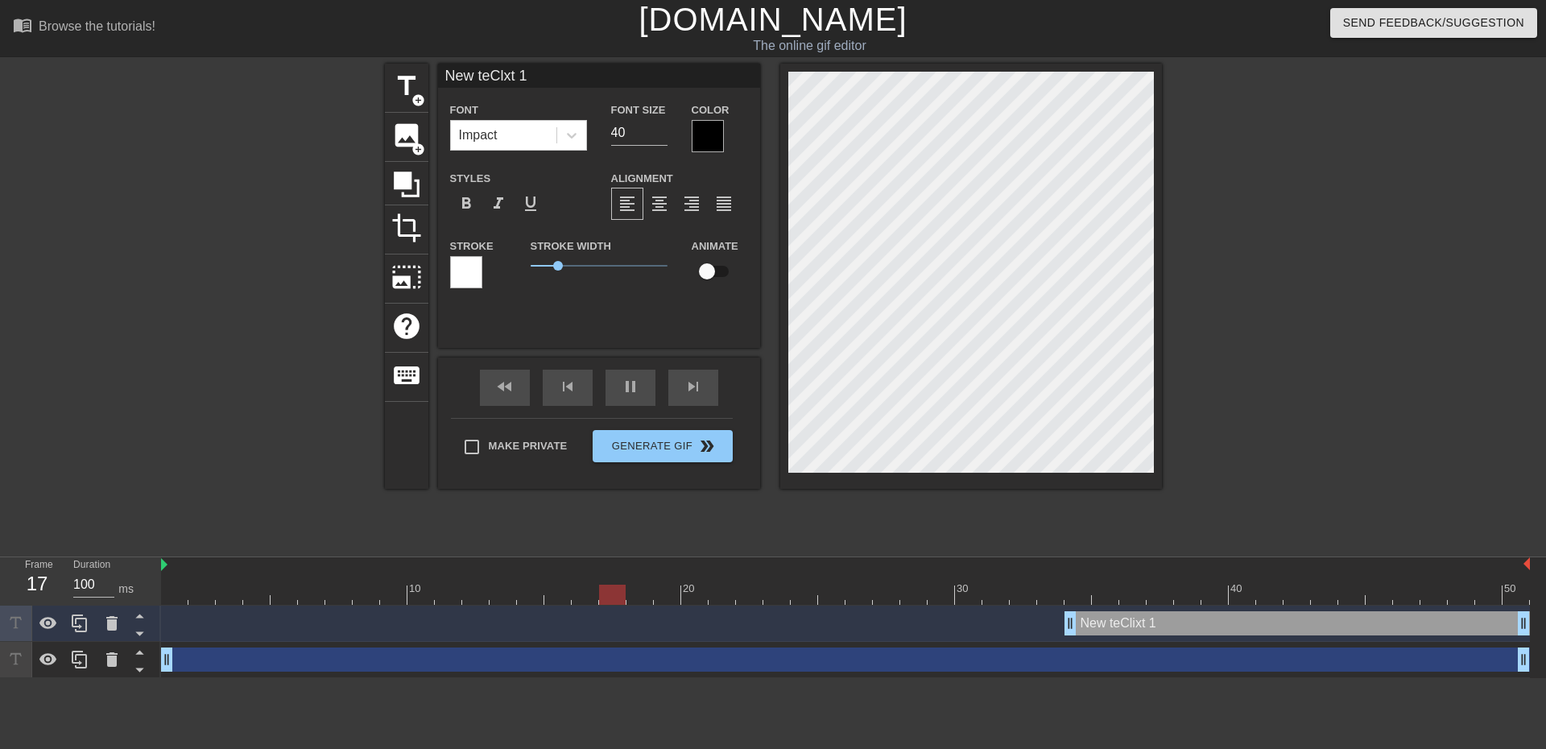
type textarea "New teCxt 1"
type input "New text 1"
type textarea "New text 1"
type input "New txt 1"
type textarea "New txt 1"
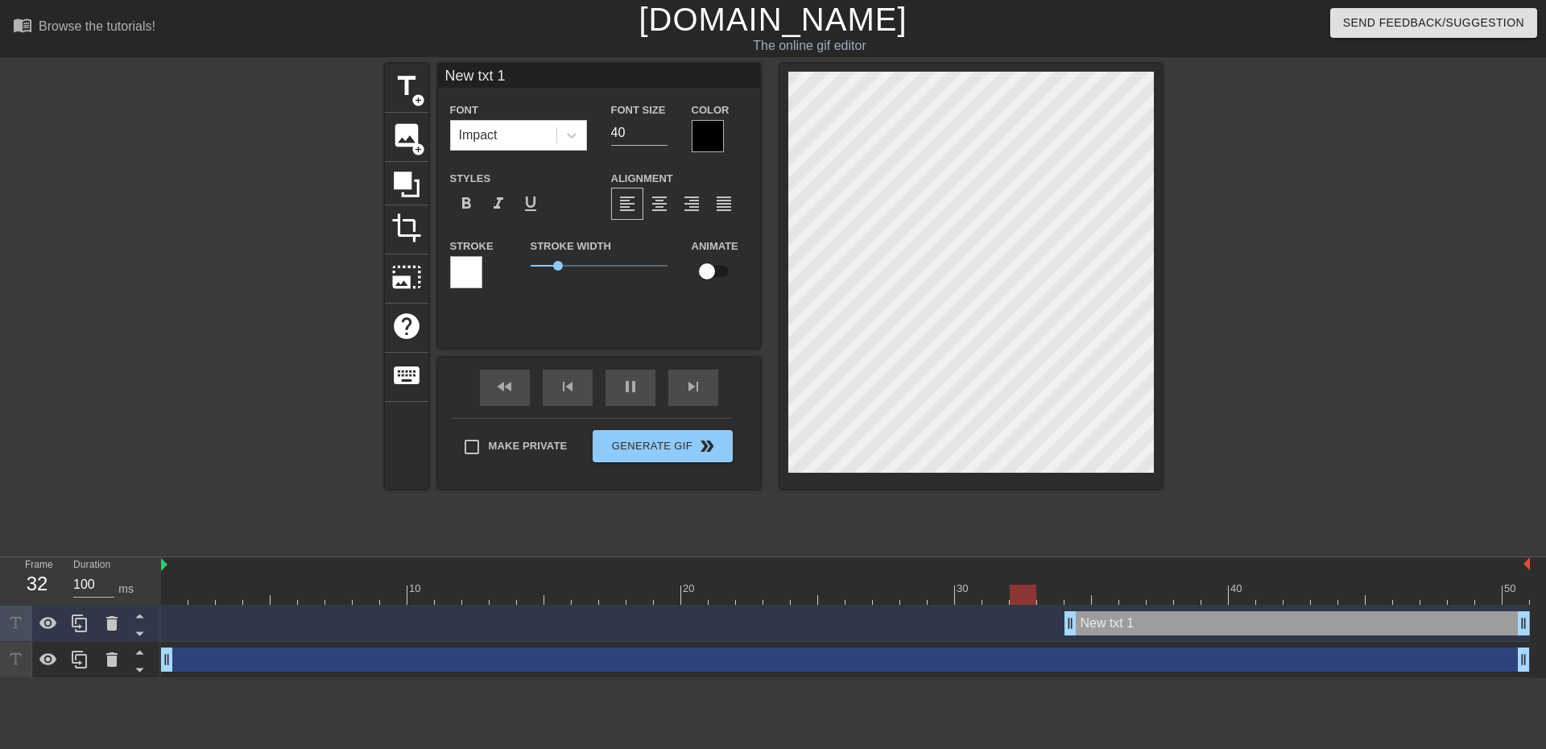
type input "New xt 1"
type textarea "New xt 1"
type input "Newxt 1"
type textarea "Newxt 1"
type input "Next 1"
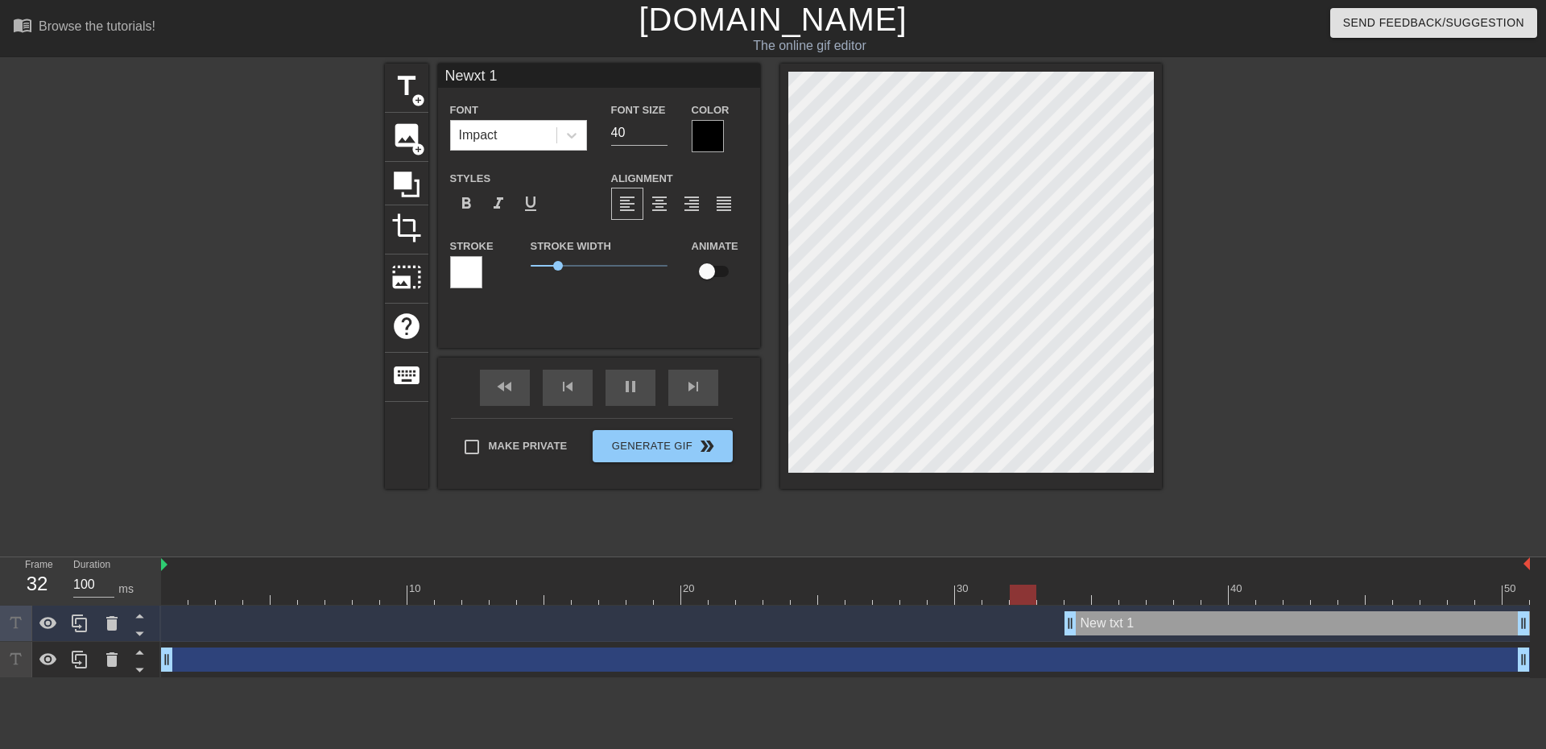
type textarea "Next 1"
type input "Nxt 1"
type textarea "Nxt 1"
type input "xt 1"
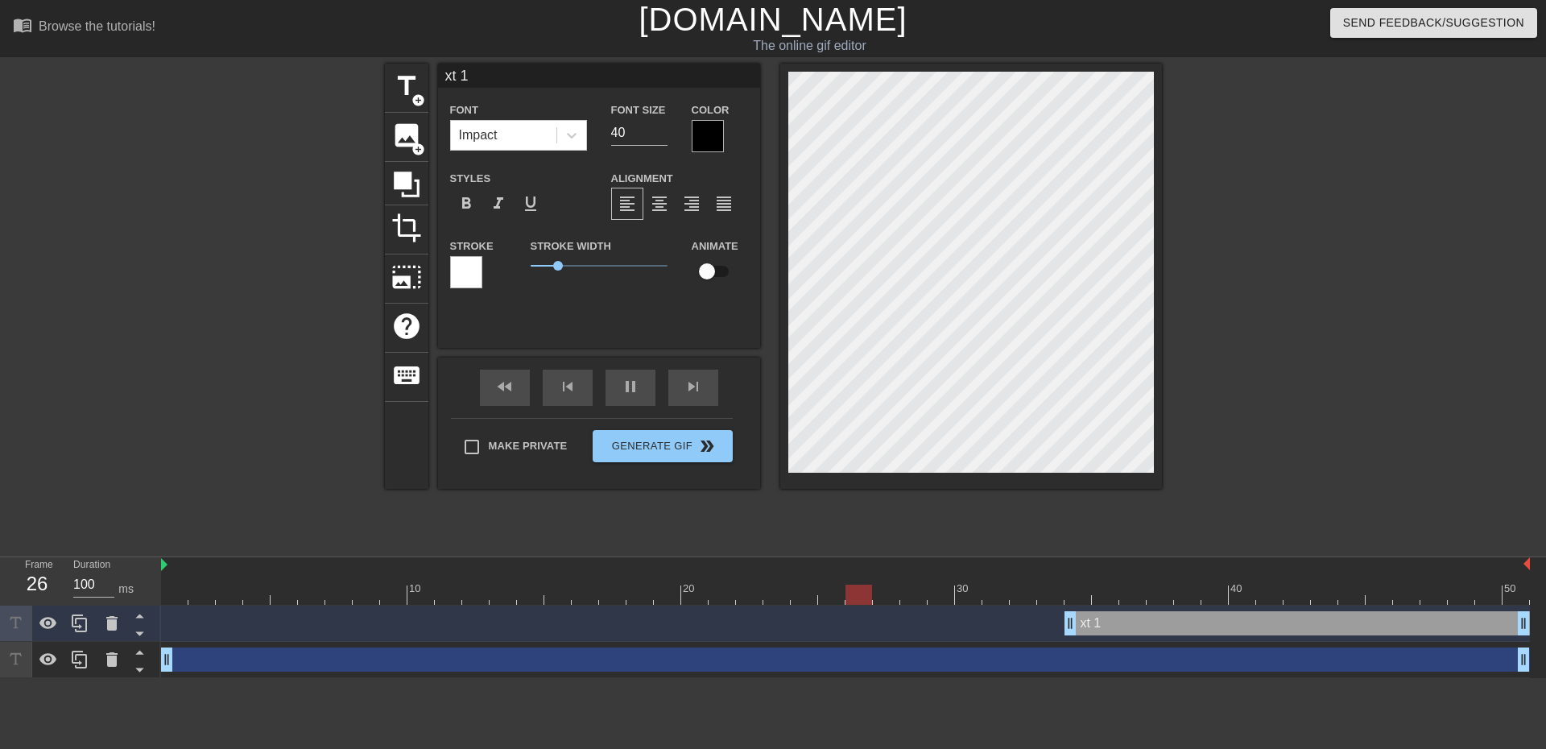
type textarea "xt 1"
type input "xt"
type textarea "xt"
type input "xt"
type textarea "xt"
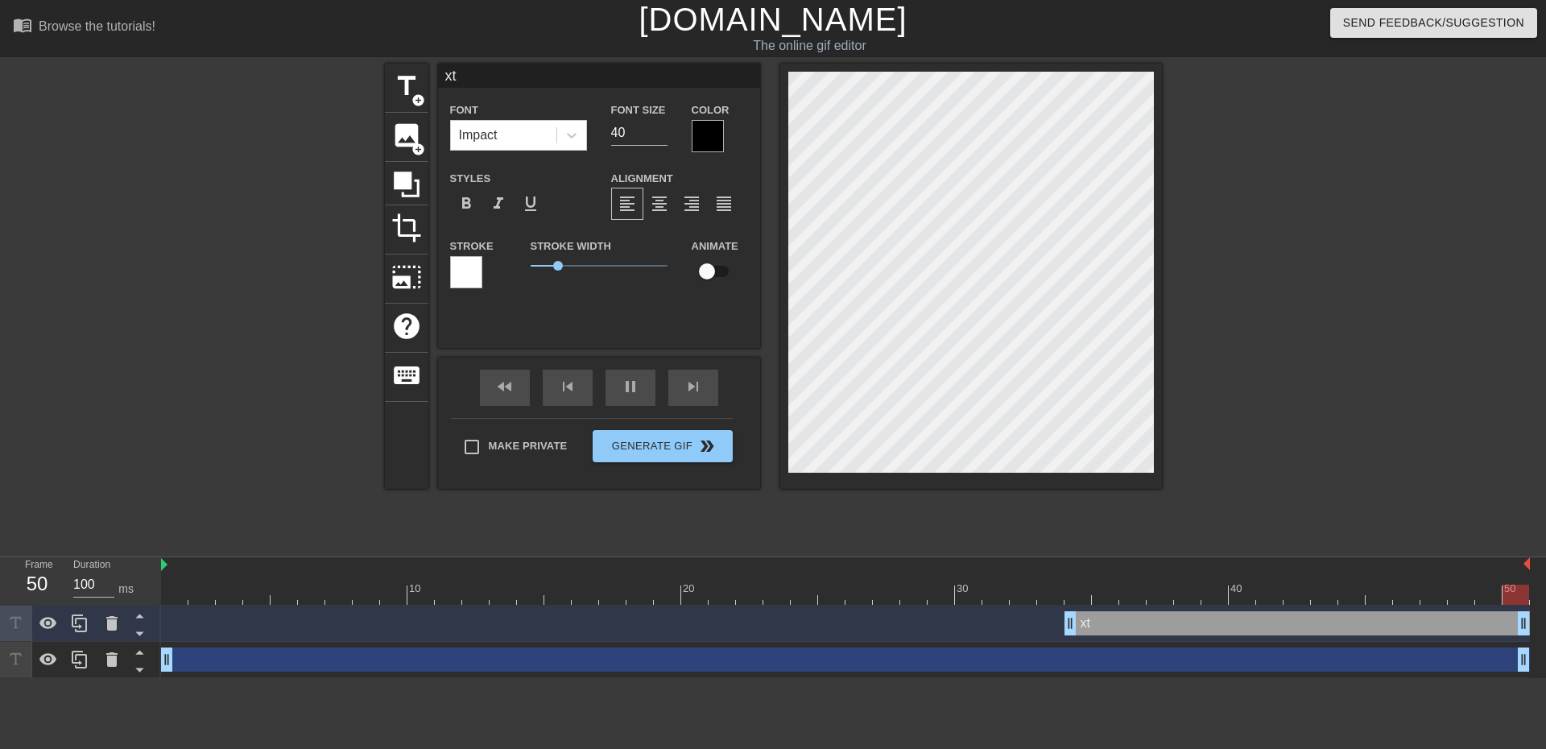
type input "x"
type textarea "x"
type input "C"
type textarea "C"
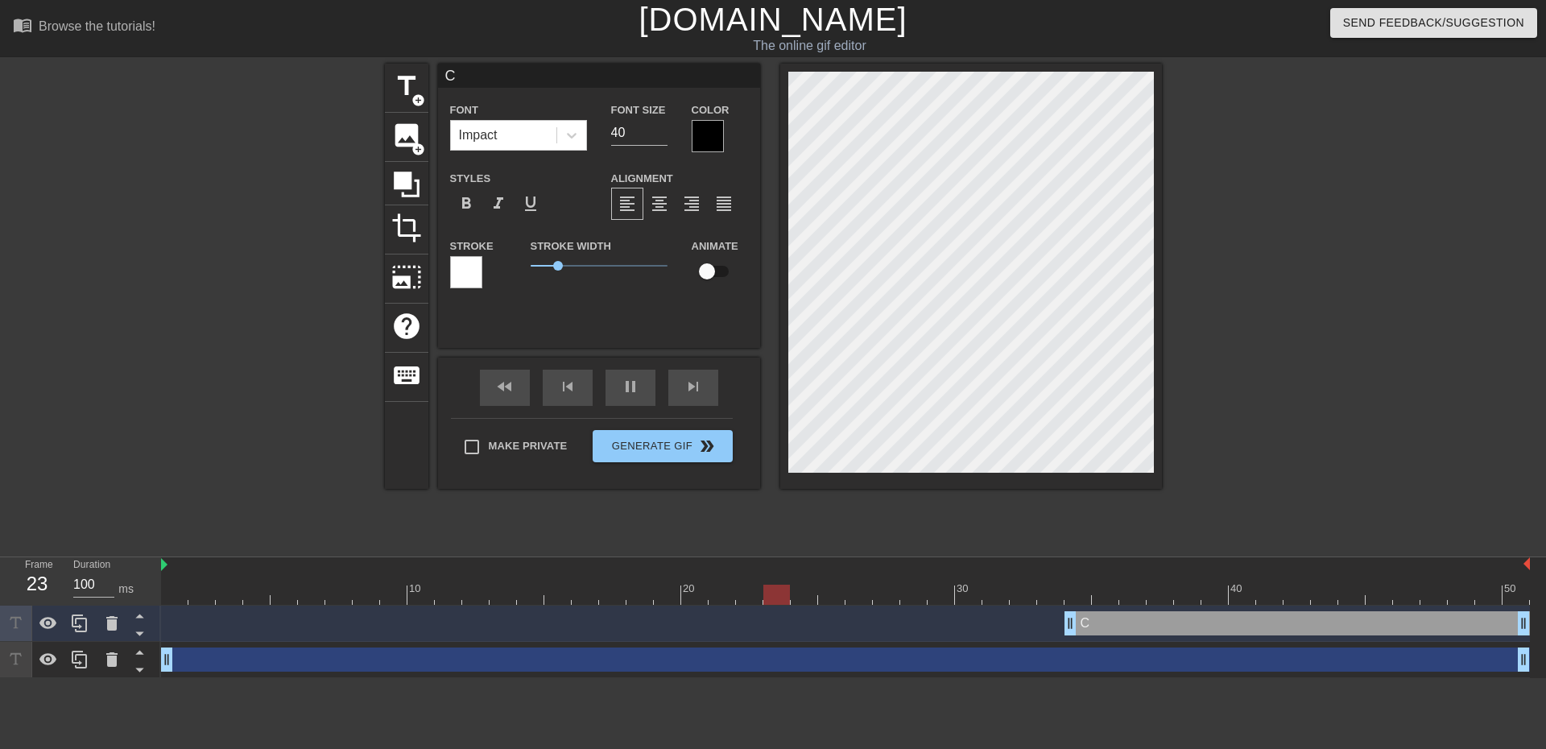
type input "Cl"
type textarea "Cl"
type input "Cli"
type textarea "Cli"
type input "Clis"
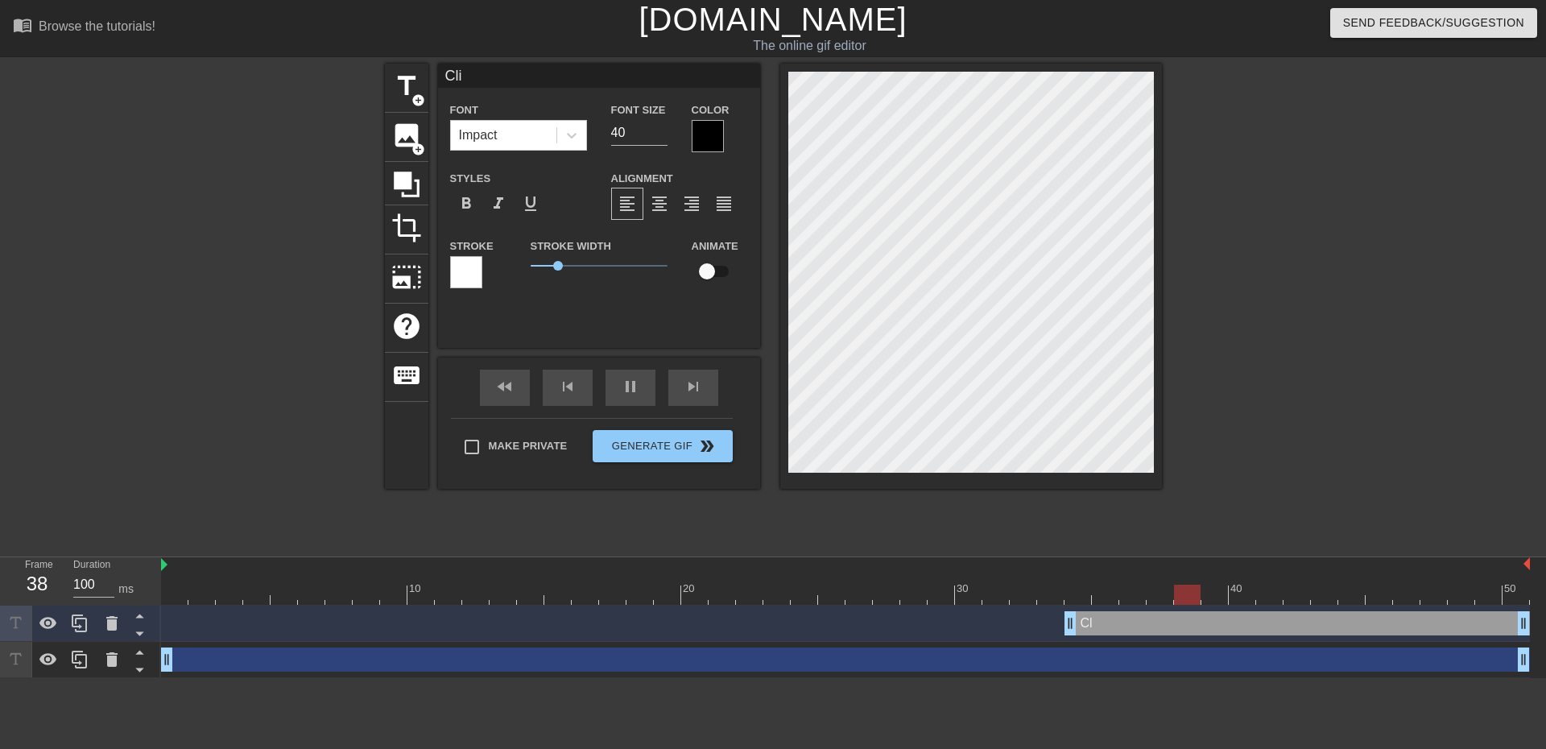
type textarea "Clis"
type input "Cli"
type textarea "Cli"
type input "Cl"
type textarea "Cl"
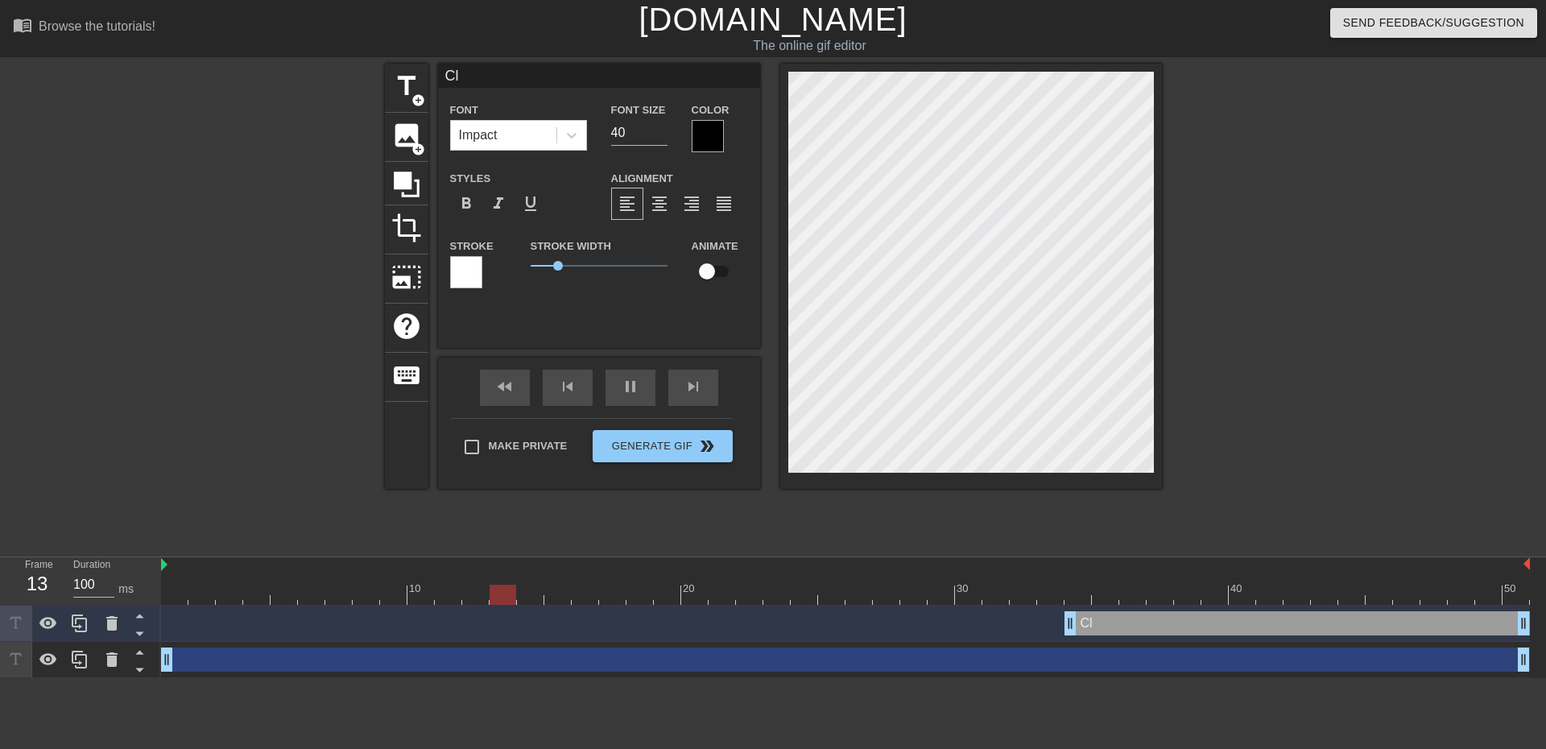
type input "C"
type textarea "C"
type input "CL"
type textarea "CL"
type input "CLi"
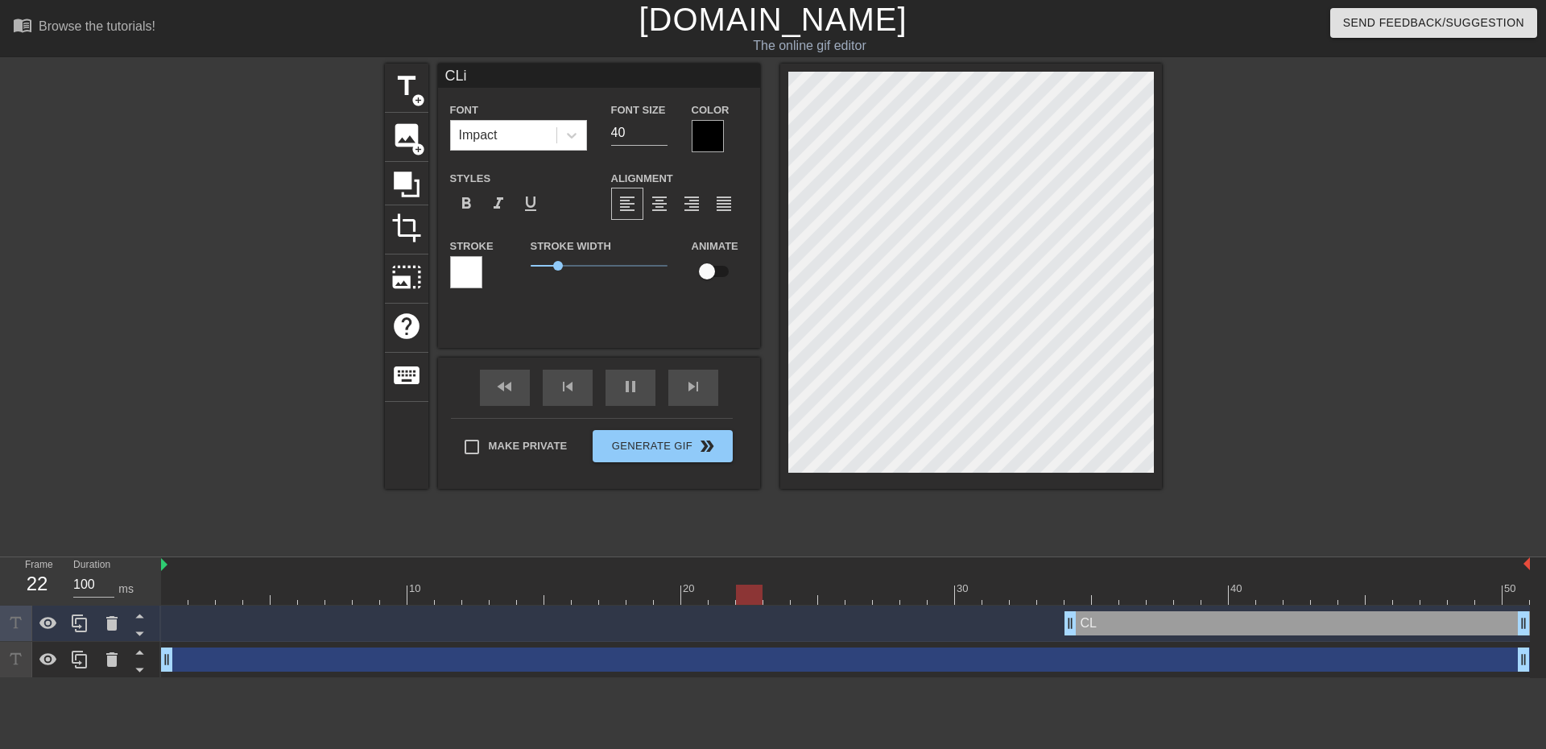
type textarea "CLis"
type input "CLis"
type textarea "CLis"
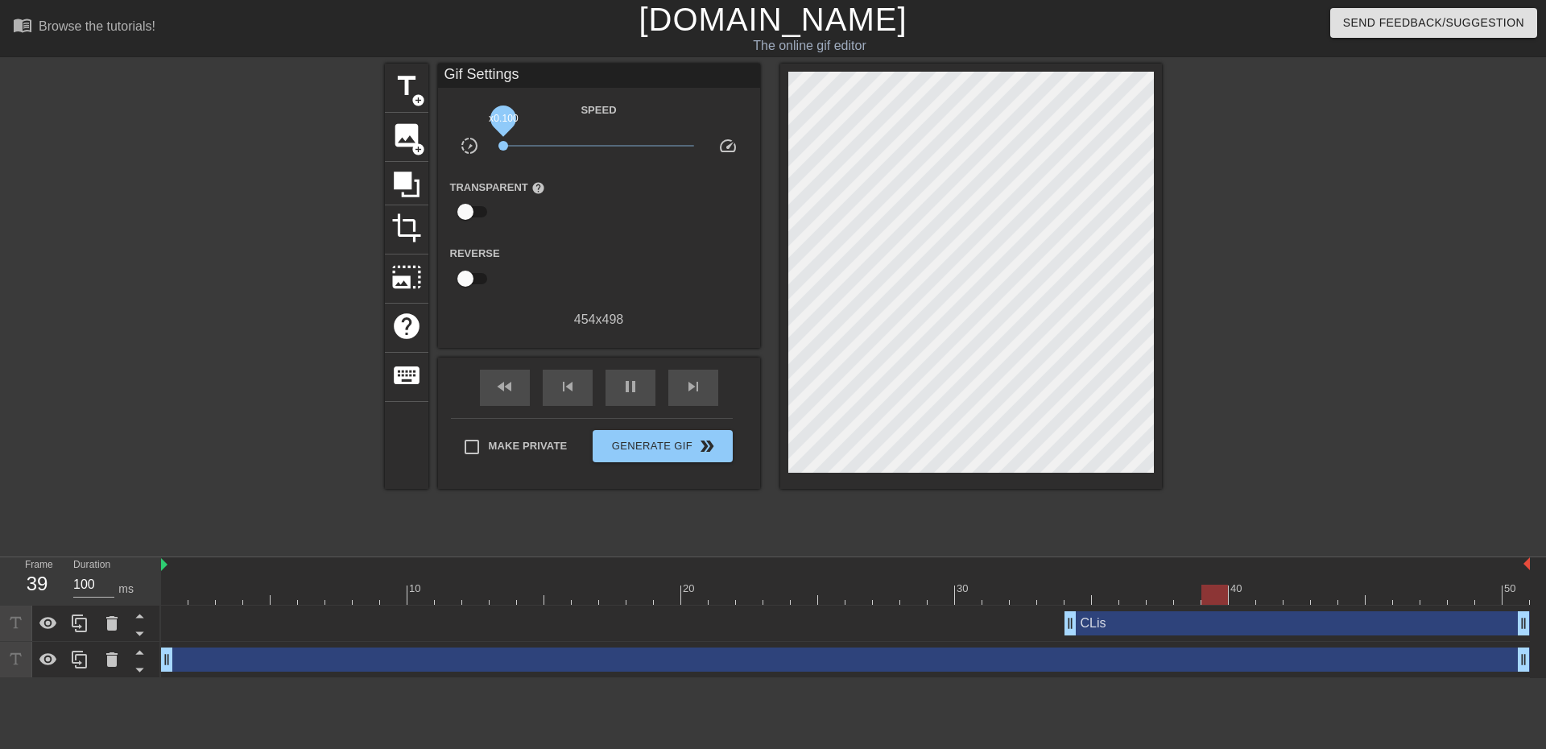
drag, startPoint x: 692, startPoint y: 147, endPoint x: 495, endPoint y: 154, distance: 196.6
click at [495, 154] on div "x0.100" at bounding box center [598, 148] width 215 height 25
drag, startPoint x: 502, startPoint y: 144, endPoint x: 599, endPoint y: 141, distance: 96.7
click at [599, 141] on span "x1.01" at bounding box center [599, 146] width 10 height 10
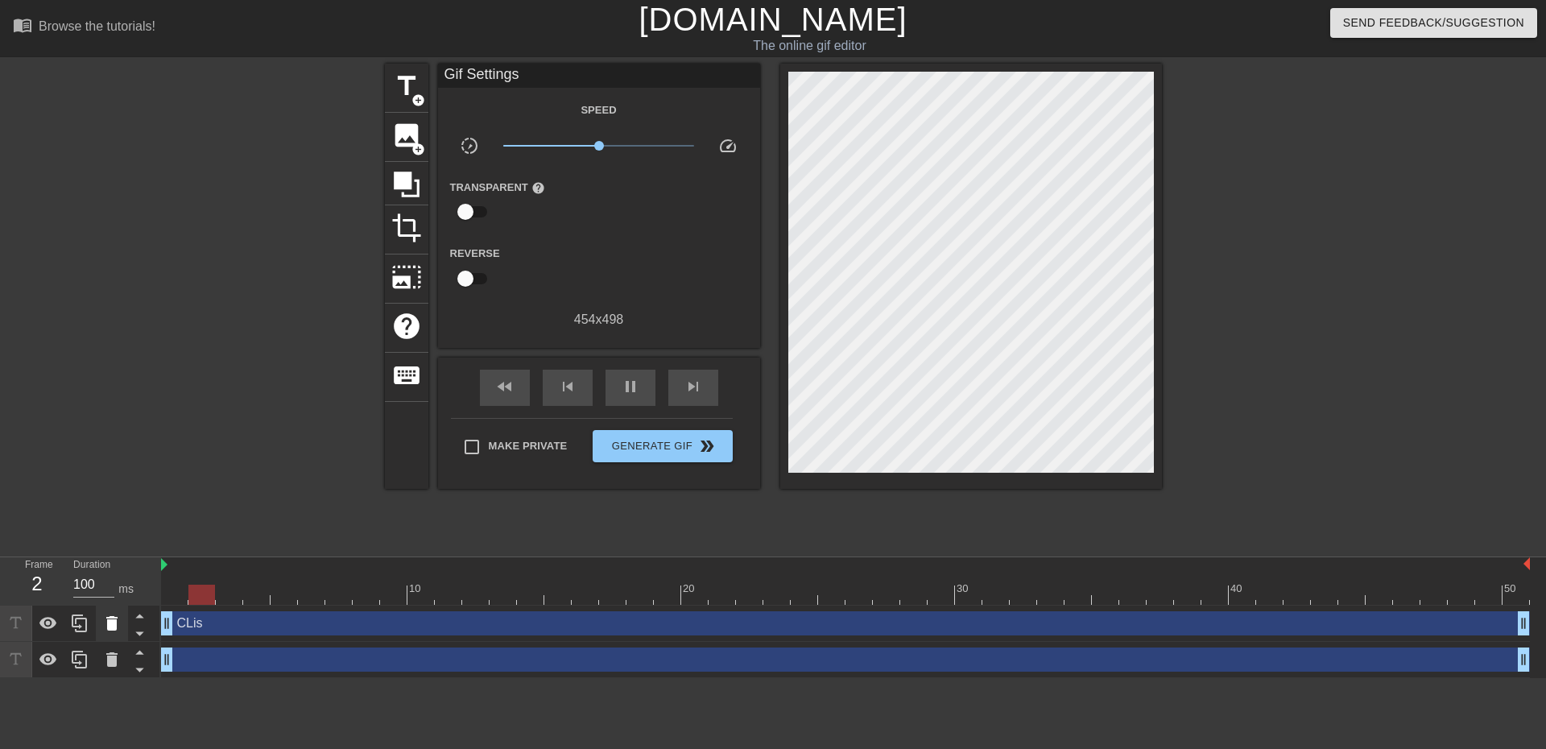
drag, startPoint x: 1068, startPoint y: 624, endPoint x: 103, endPoint y: 607, distance: 964.9
click at [105, 607] on div "Frame 2 Duration 100 ms 10 20 30 40 50 CLis drag_handle drag_handle drag_handle…" at bounding box center [773, 617] width 1546 height 121
click at [612, 447] on span "Generate Gif double_arrow" at bounding box center [662, 445] width 126 height 19
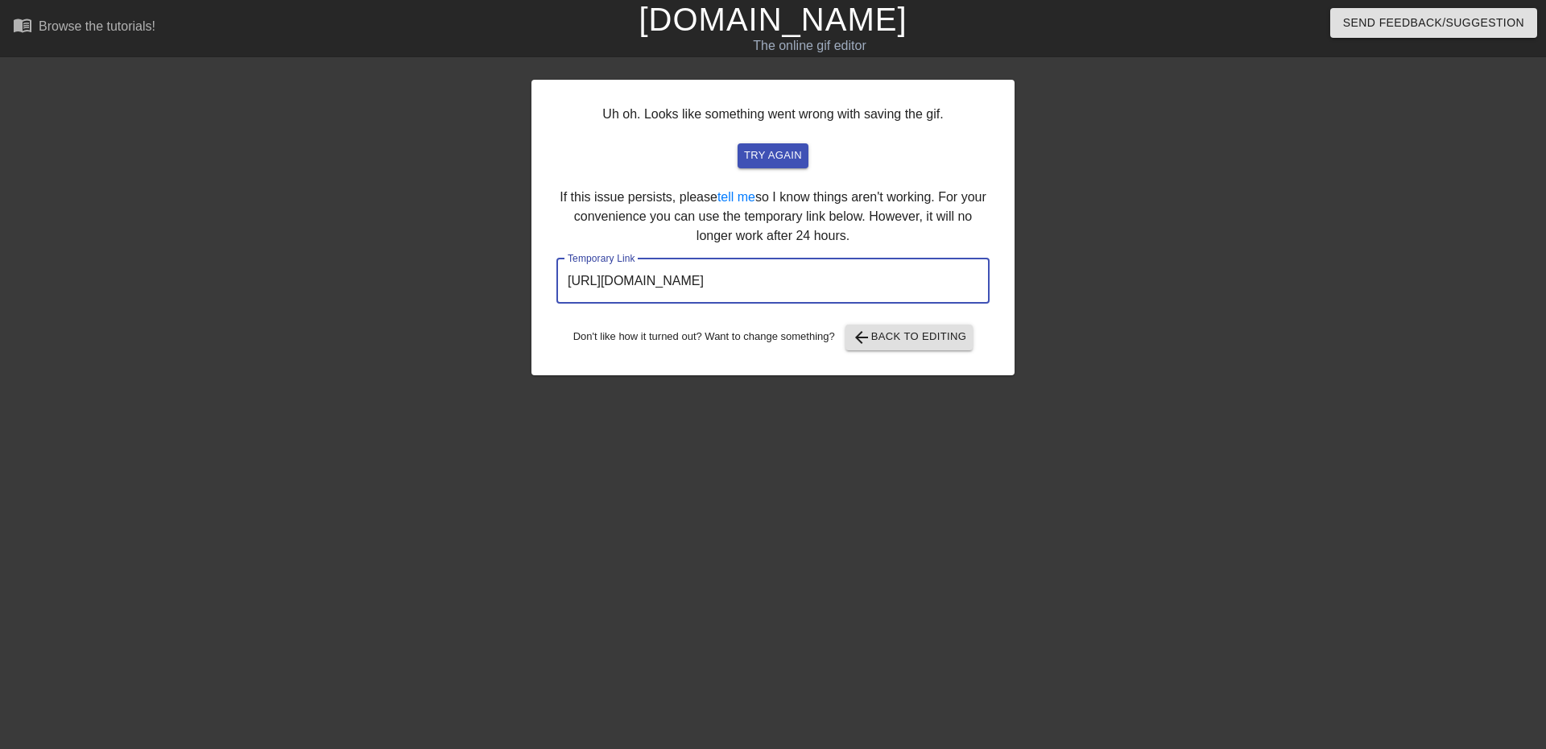
drag, startPoint x: 920, startPoint y: 285, endPoint x: 555, endPoint y: 278, distance: 364.9
click at [555, 278] on div "Uh oh. Looks like something went wrong with saving the gif. try again If this i…" at bounding box center [772, 228] width 483 height 296
